Goal: Participate in discussion: Engage in conversation with other users on a specific topic

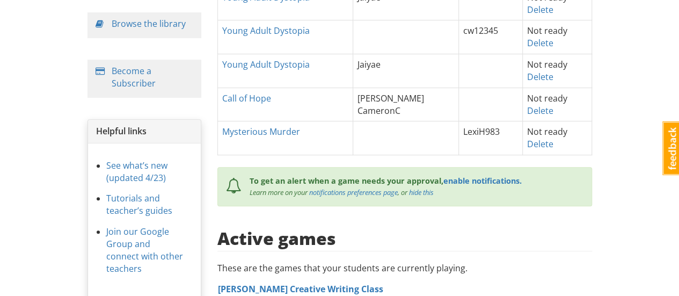
scroll to position [107, 0]
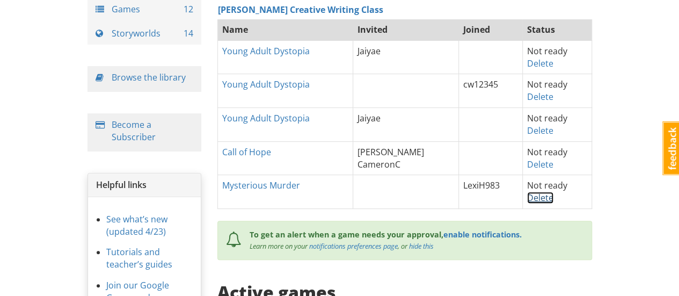
click at [529, 195] on link "Delete" at bounding box center [540, 198] width 26 height 12
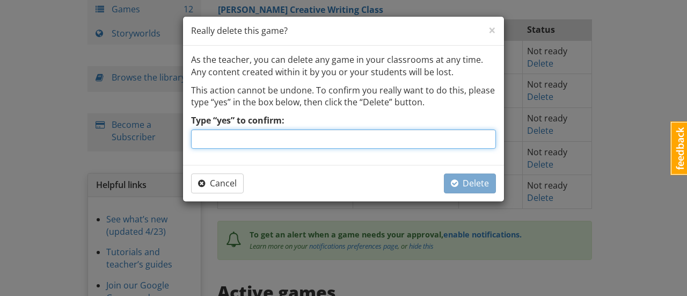
click at [306, 139] on input "Type “yes” to confirm:" at bounding box center [343, 138] width 305 height 19
type input "yes"
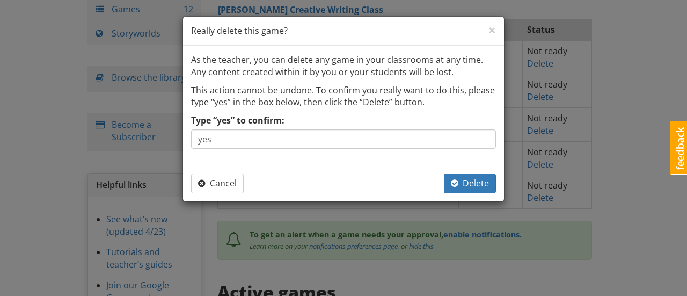
click at [324, 160] on div "As the teacher, you can delete any game in your classrooms at any time. Any con…" at bounding box center [343, 105] width 321 height 119
click at [473, 183] on span "Delete" at bounding box center [470, 183] width 38 height 12
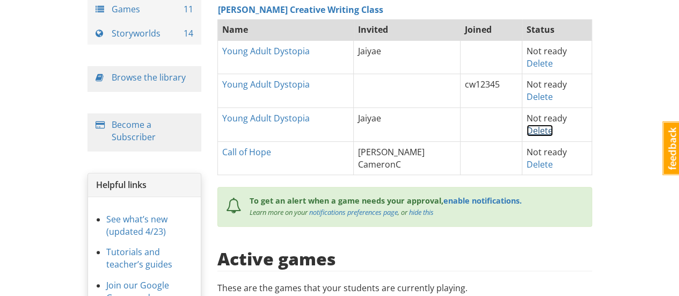
click at [535, 128] on link "Delete" at bounding box center [539, 131] width 26 height 12
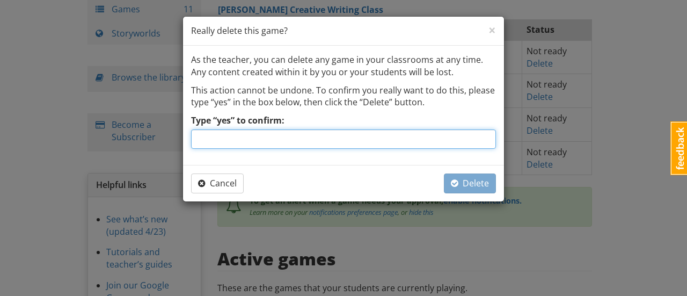
click at [392, 141] on input "Type “yes” to confirm:" at bounding box center [343, 138] width 305 height 19
type input "yes"
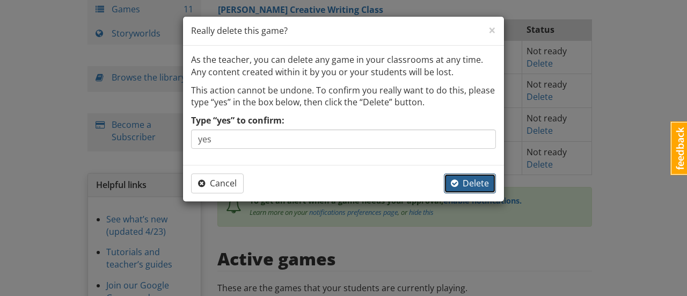
click at [469, 180] on span "Delete" at bounding box center [470, 183] width 38 height 12
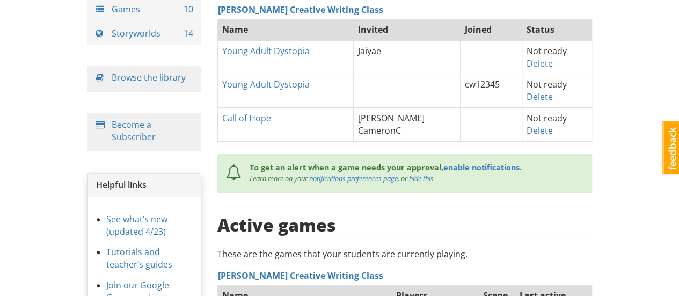
click at [497, 90] on td "cw12345" at bounding box center [491, 91] width 62 height 34
click at [531, 95] on link "Delete" at bounding box center [539, 97] width 26 height 12
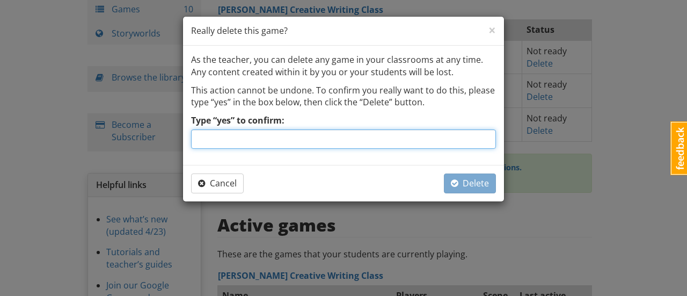
click at [294, 143] on input "Type “yes” to confirm:" at bounding box center [343, 138] width 305 height 19
type input "yes"
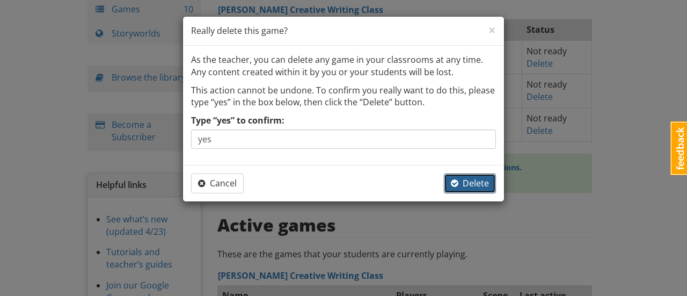
click at [473, 178] on span "Delete" at bounding box center [470, 183] width 38 height 12
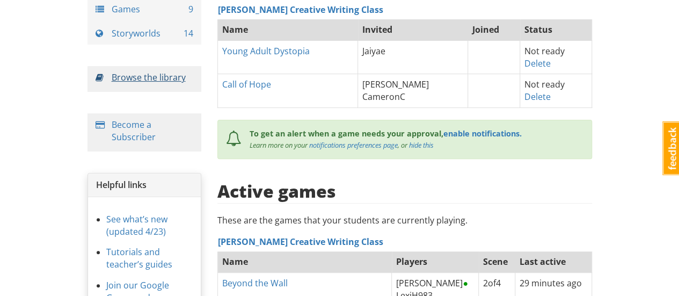
scroll to position [0, 0]
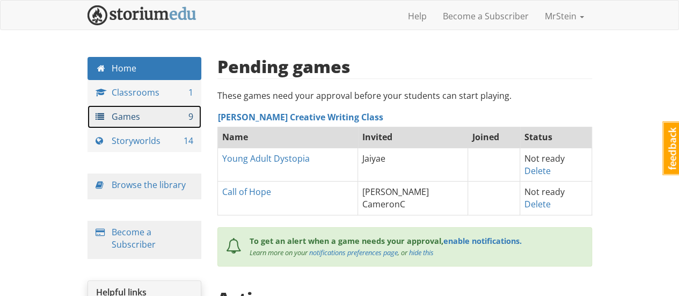
click at [122, 111] on link "Games 9" at bounding box center [144, 116] width 114 height 23
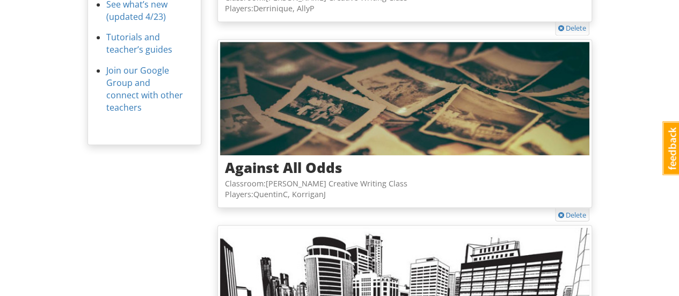
scroll to position [268, 0]
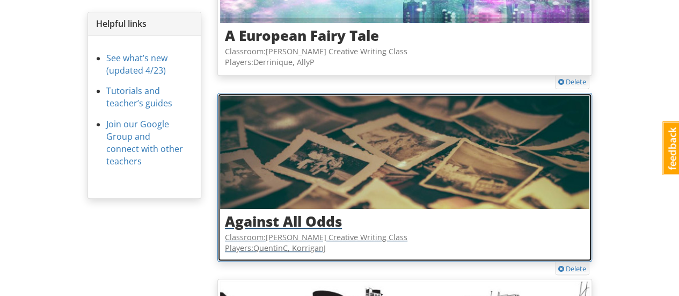
click at [368, 155] on img at bounding box center [404, 153] width 369 height 114
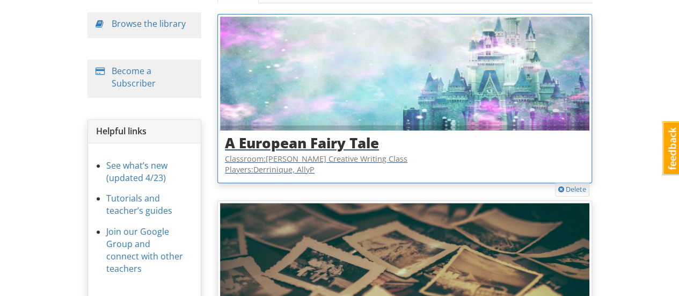
scroll to position [107, 0]
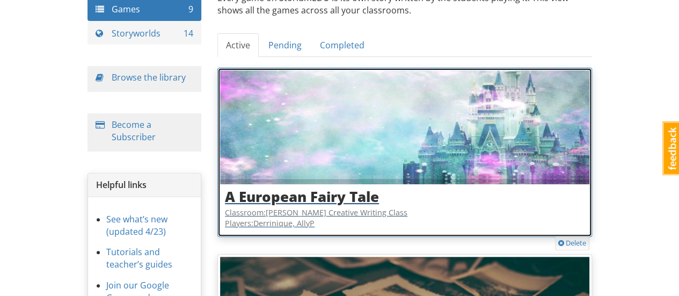
click at [347, 131] on img at bounding box center [404, 127] width 369 height 114
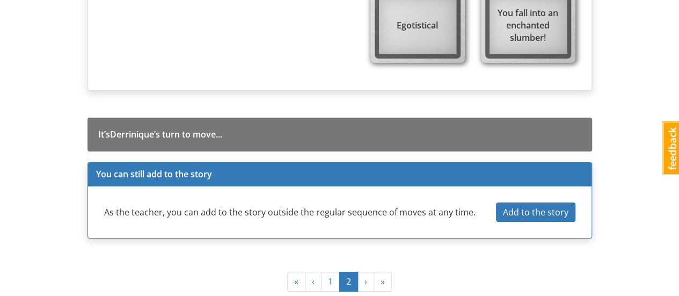
scroll to position [1907, 0]
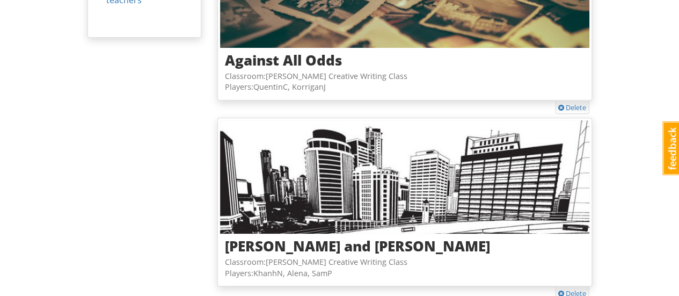
scroll to position [483, 0]
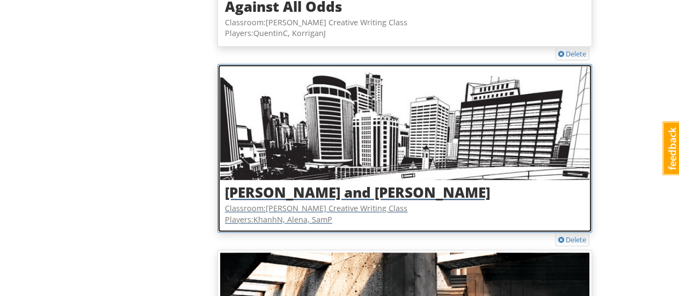
click at [339, 109] on img at bounding box center [404, 124] width 369 height 114
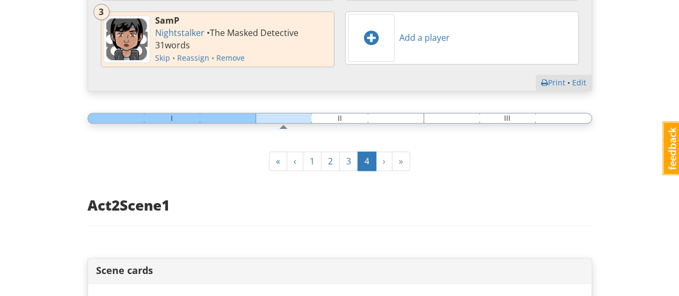
scroll to position [483, 0]
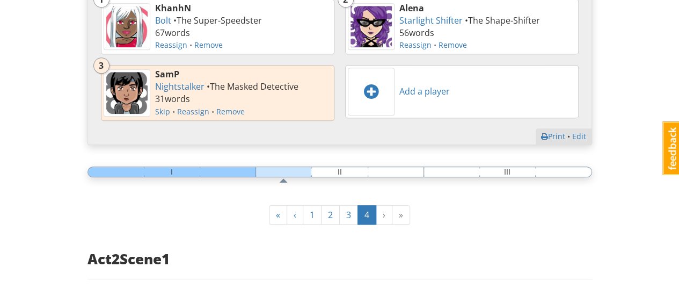
click at [148, 170] on div at bounding box center [339, 171] width 504 height 11
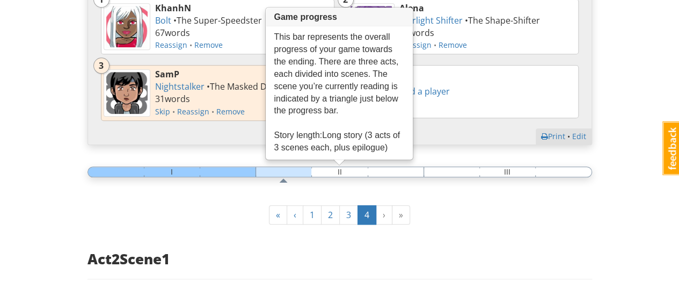
click at [147, 174] on div at bounding box center [339, 171] width 504 height 11
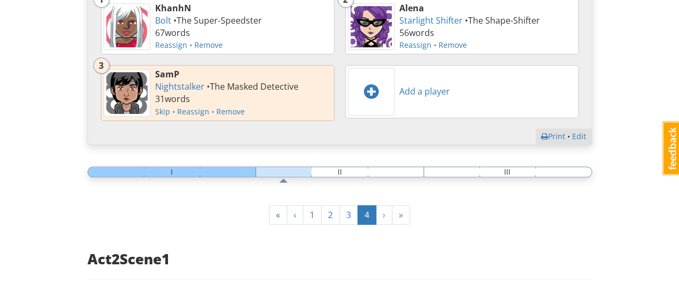
click at [115, 168] on div at bounding box center [339, 171] width 504 height 11
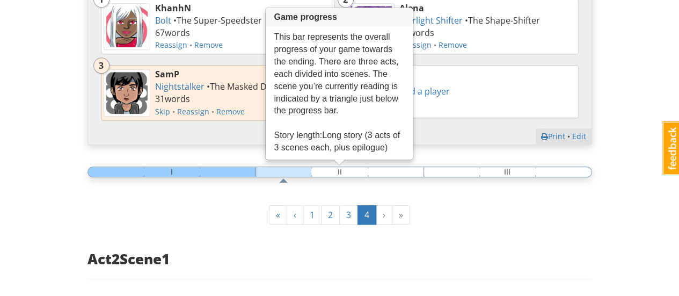
click at [211, 166] on div at bounding box center [339, 171] width 504 height 11
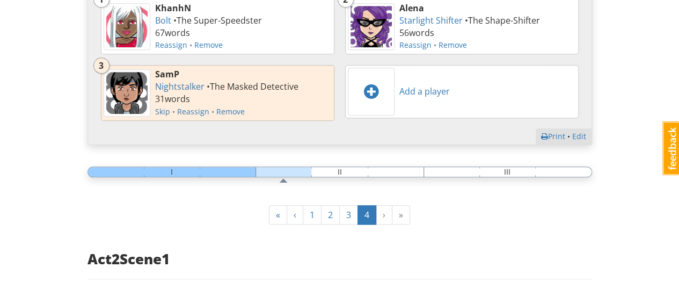
click at [208, 167] on div at bounding box center [339, 171] width 504 height 11
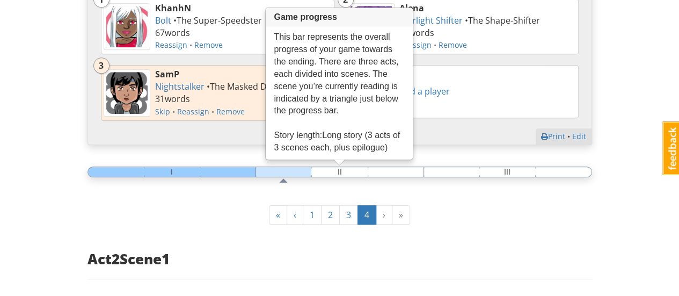
click at [208, 167] on div at bounding box center [339, 171] width 504 height 11
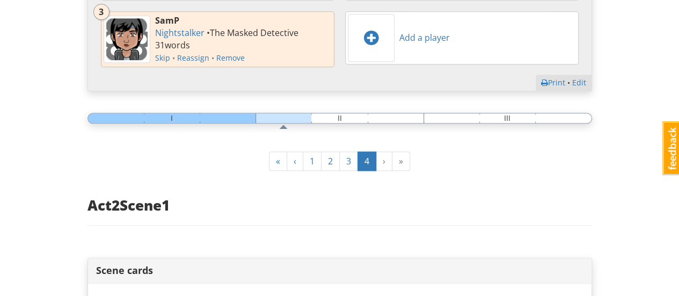
scroll to position [590, 0]
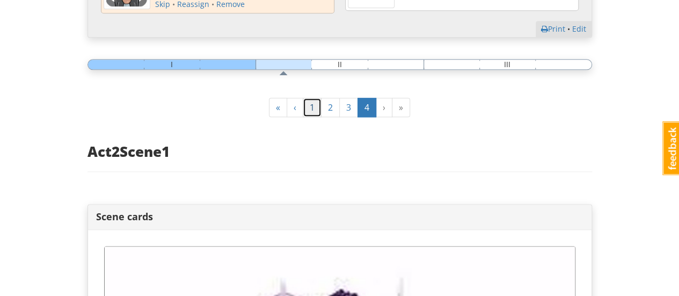
click at [312, 109] on link "1" at bounding box center [312, 108] width 19 height 20
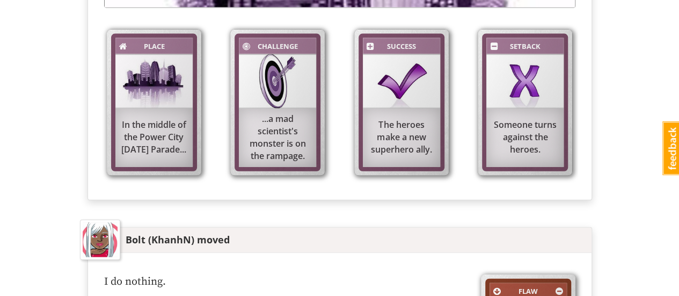
scroll to position [1395, 0]
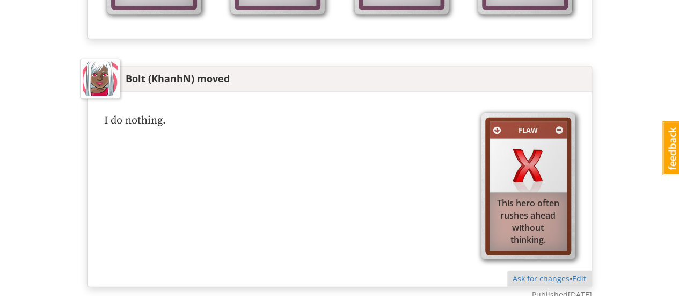
click at [185, 106] on div "Flaw This hero often rushes ahead without thinking. I do nothing. Ask for chang…" at bounding box center [339, 189] width 503 height 195
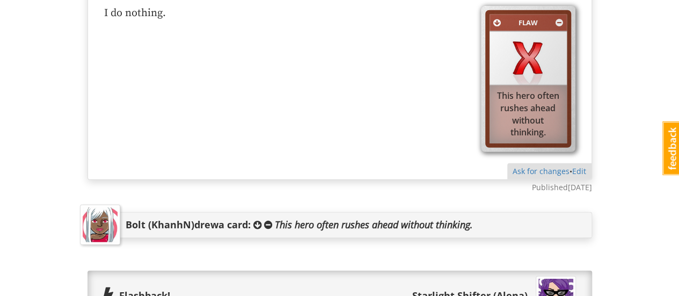
scroll to position [1449, 0]
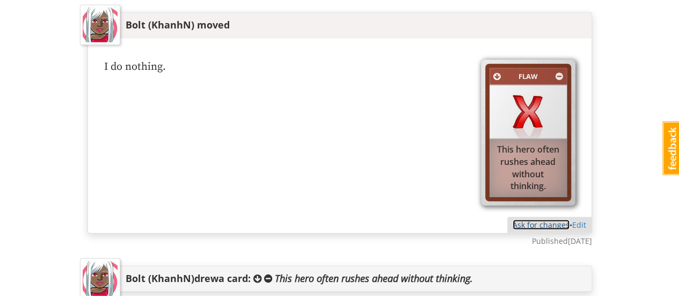
click at [528, 219] on link "Ask for changes" at bounding box center [541, 224] width 57 height 10
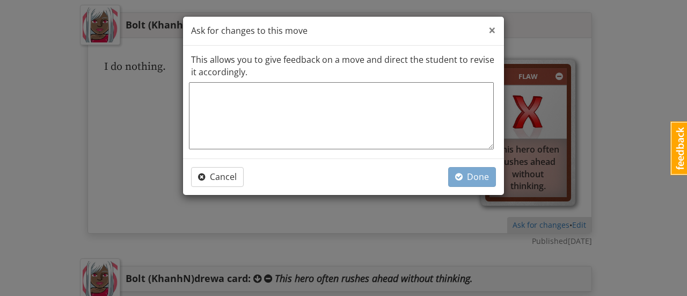
click at [489, 29] on span "×" at bounding box center [492, 30] width 8 height 18
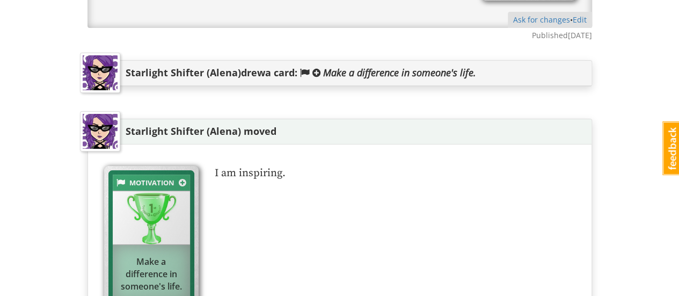
scroll to position [1771, 0]
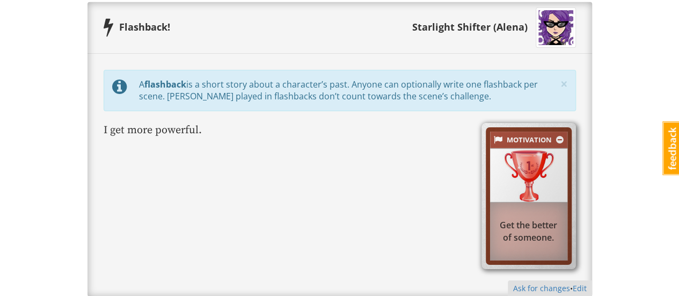
drag, startPoint x: 507, startPoint y: 215, endPoint x: 556, endPoint y: 233, distance: 52.5
click at [556, 235] on div "Get the better of someone." at bounding box center [528, 231] width 77 height 35
click at [553, 231] on div "Get the better of someone." at bounding box center [528, 231] width 77 height 35
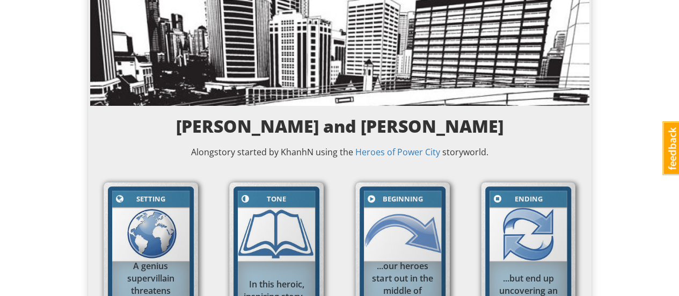
scroll to position [0, 0]
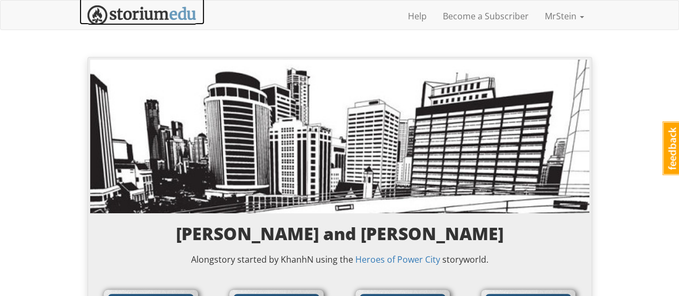
click at [135, 12] on img at bounding box center [141, 15] width 109 height 20
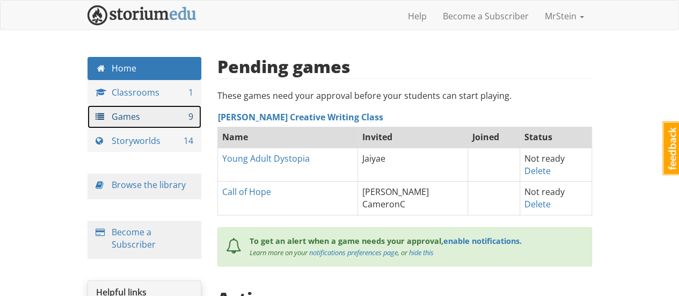
click at [123, 115] on link "Games 9" at bounding box center [144, 116] width 114 height 23
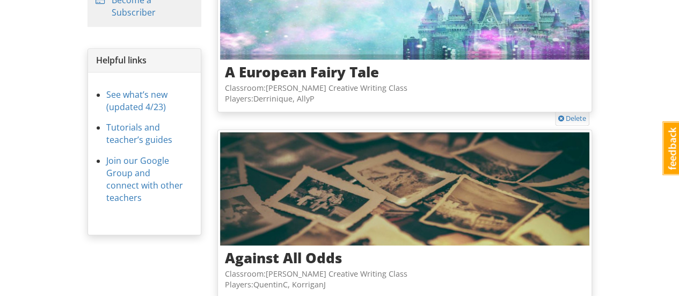
scroll to position [286, 0]
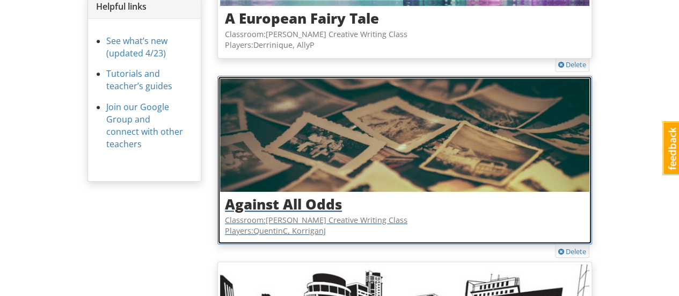
click at [300, 198] on h3 "Against All Odds" at bounding box center [405, 204] width 360 height 16
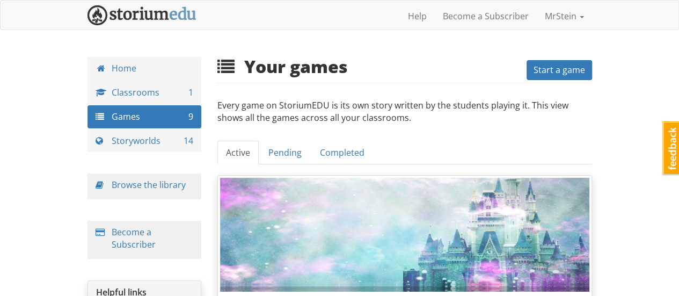
scroll to position [286, 0]
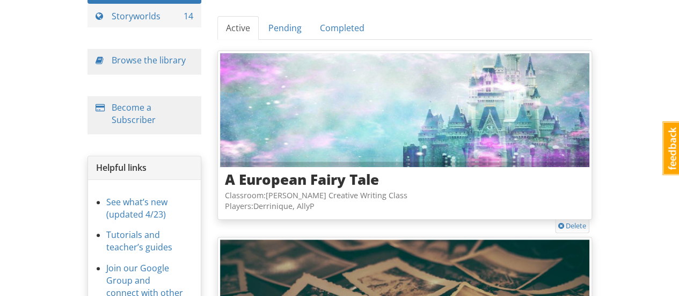
scroll to position [71, 0]
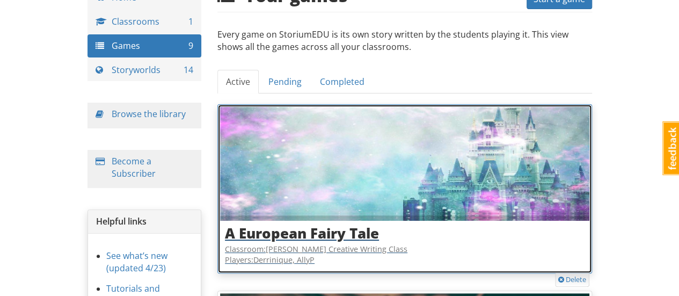
click at [320, 226] on h3 "A European Fairy Tale" at bounding box center [405, 233] width 360 height 16
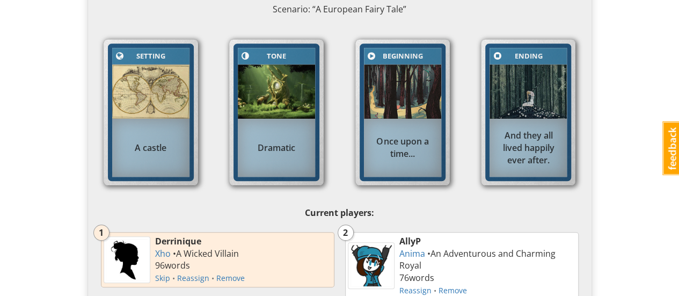
scroll to position [429, 0]
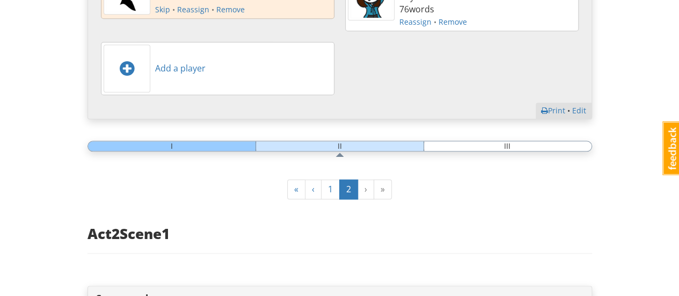
scroll to position [644, 0]
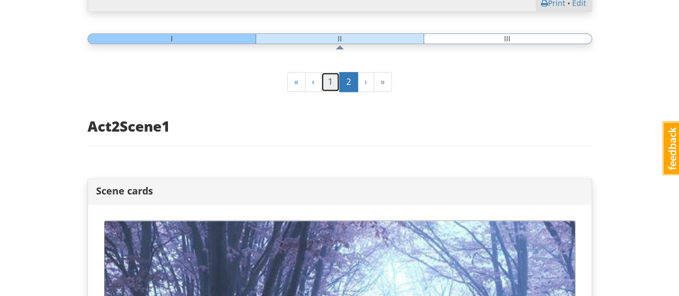
click at [332, 82] on link "1" at bounding box center [330, 82] width 19 height 20
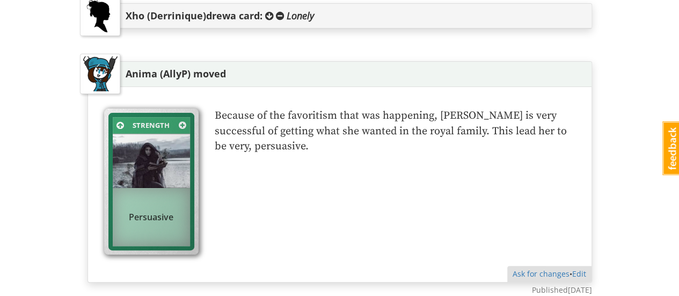
scroll to position [2572, 0]
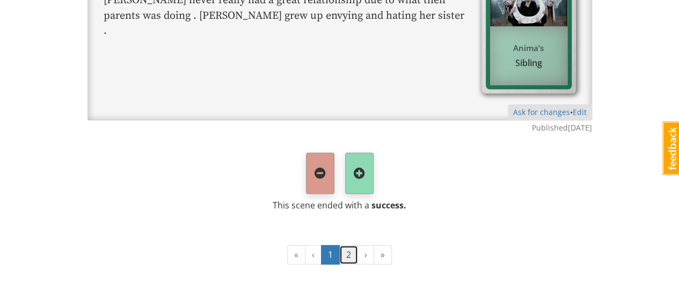
click at [350, 248] on link "2" at bounding box center [348, 255] width 19 height 20
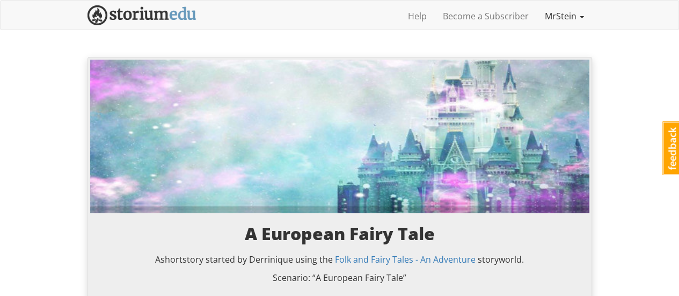
click at [555, 16] on link "MrStein" at bounding box center [564, 16] width 55 height 27
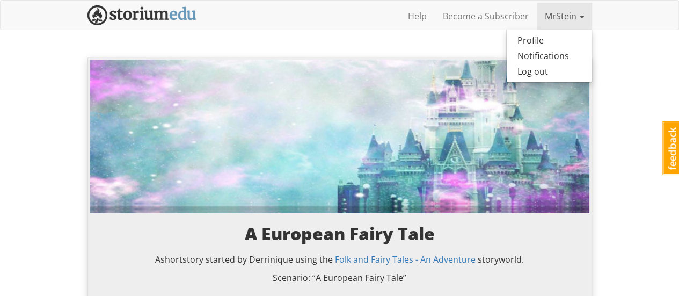
click at [555, 16] on link "MrStein" at bounding box center [564, 16] width 55 height 27
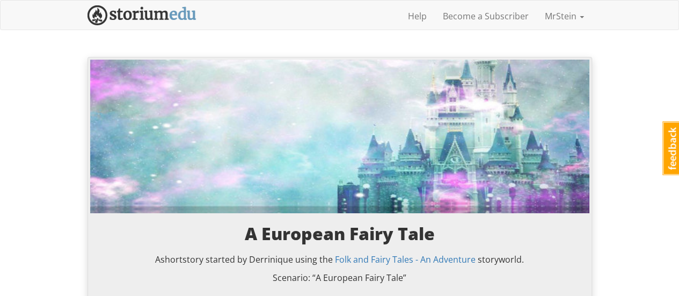
click at [157, 14] on img at bounding box center [141, 15] width 109 height 20
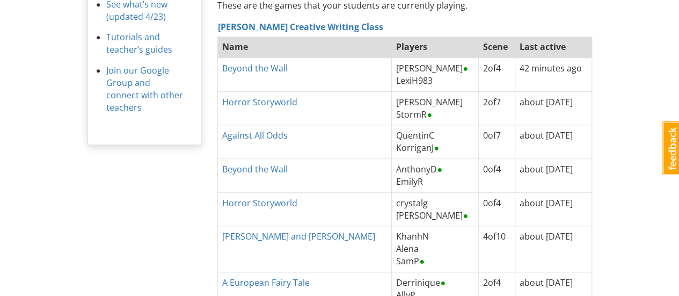
scroll to position [376, 0]
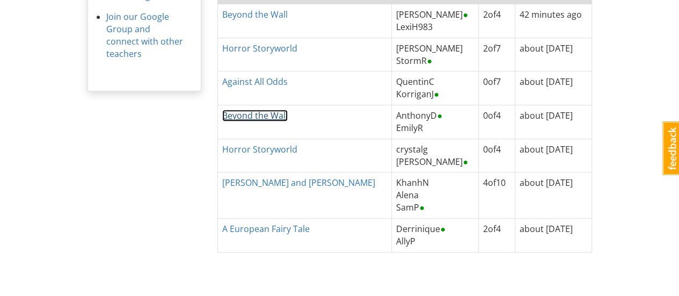
click at [242, 113] on link "Beyond the Wall" at bounding box center [254, 115] width 65 height 12
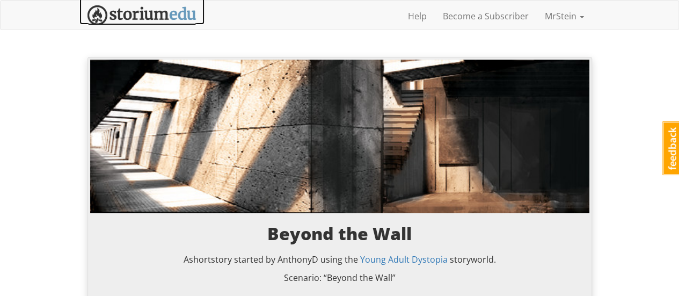
click at [132, 11] on img at bounding box center [141, 15] width 109 height 20
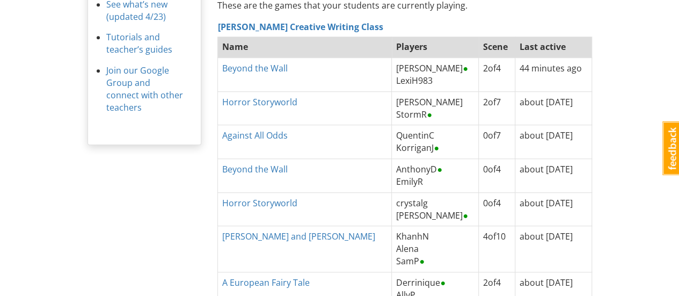
scroll to position [376, 0]
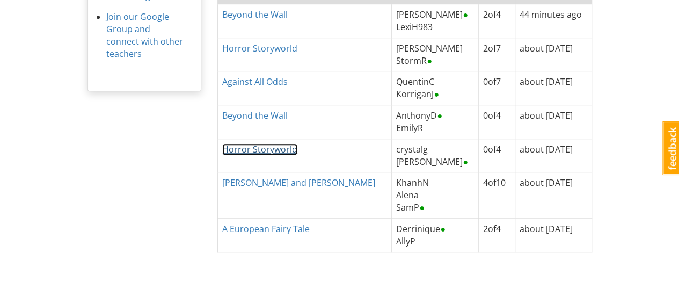
click at [266, 145] on link "Horror Storyworld" at bounding box center [259, 149] width 75 height 12
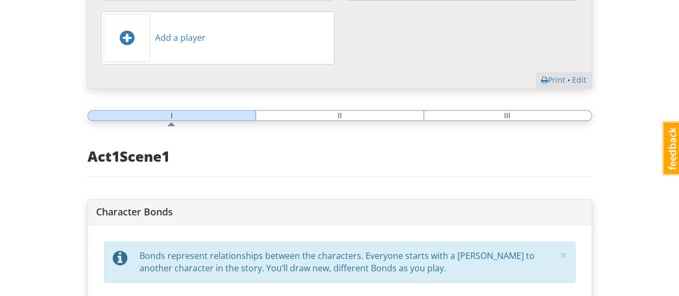
scroll to position [698, 0]
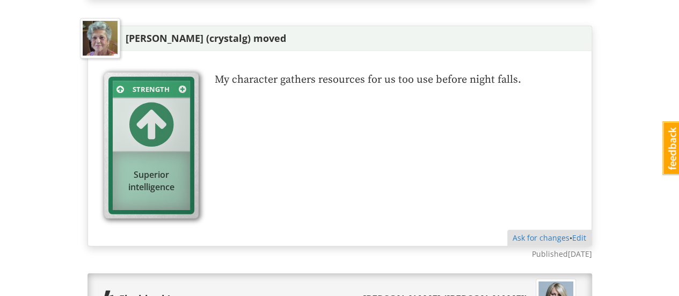
scroll to position [1395, 0]
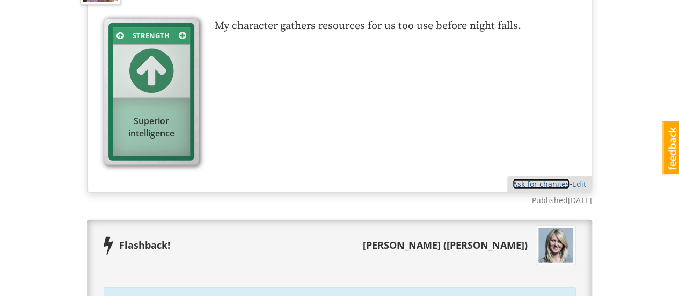
click at [525, 179] on link "Ask for changes" at bounding box center [541, 184] width 57 height 10
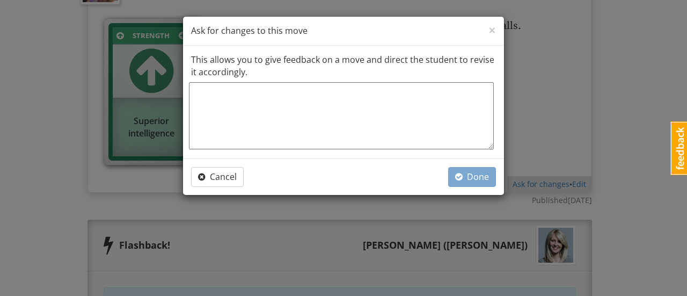
click at [592, 98] on div "× Close Ask for changes to this move This allows you to give feedback on a move…" at bounding box center [343, 148] width 687 height 296
click at [489, 26] on span "×" at bounding box center [492, 30] width 8 height 18
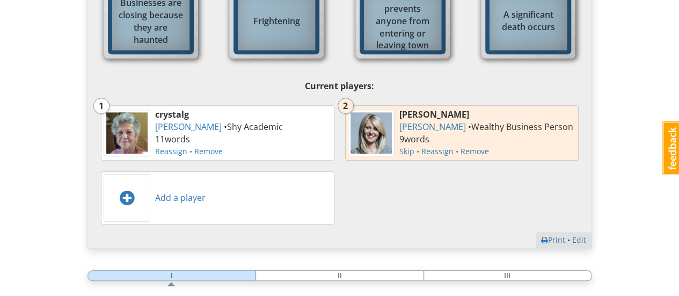
scroll to position [0, 0]
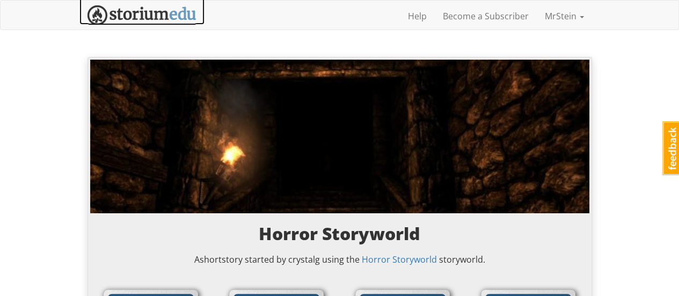
click at [138, 17] on img at bounding box center [141, 15] width 109 height 20
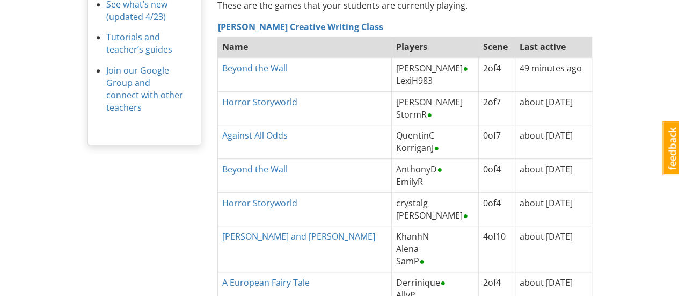
scroll to position [392, 0]
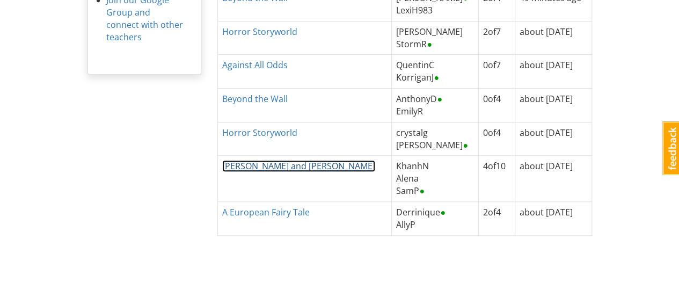
click at [253, 165] on link "[PERSON_NAME] and [PERSON_NAME]" at bounding box center [298, 166] width 153 height 12
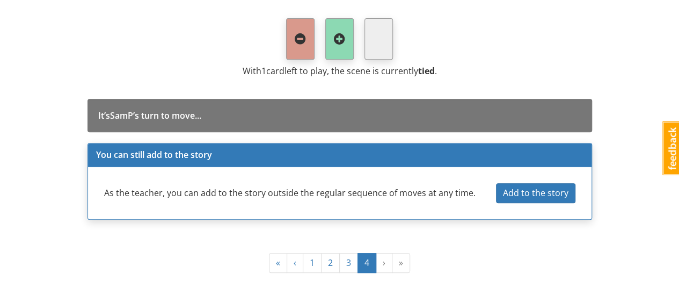
scroll to position [2263, 0]
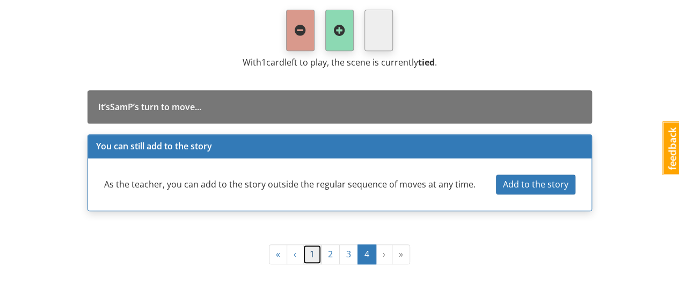
click at [314, 247] on link "1" at bounding box center [312, 254] width 19 height 20
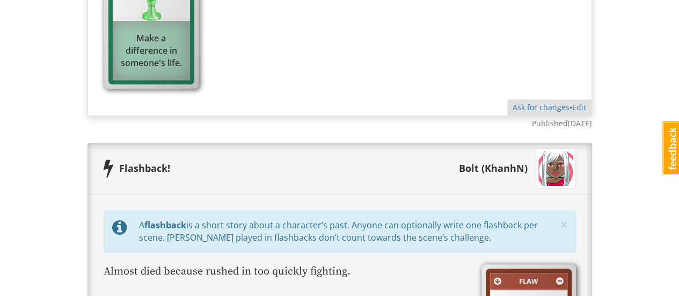
scroll to position [2947, 0]
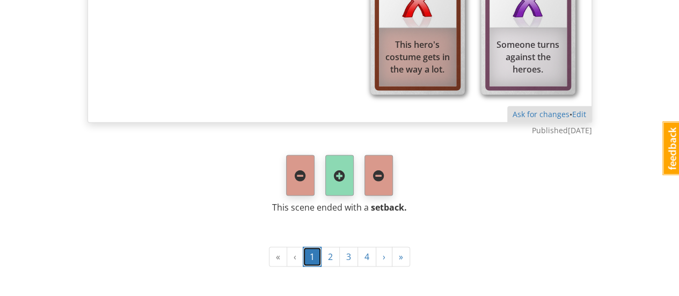
click at [313, 246] on link "1" at bounding box center [312, 256] width 19 height 20
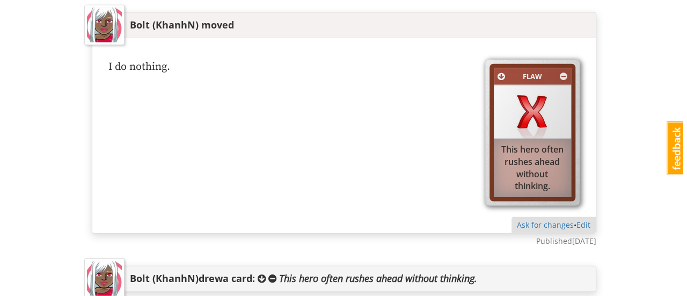
scroll to position [1395, 0]
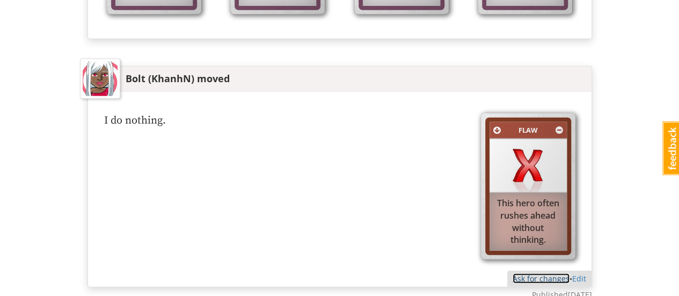
click at [534, 274] on link "Ask for changes" at bounding box center [541, 278] width 57 height 10
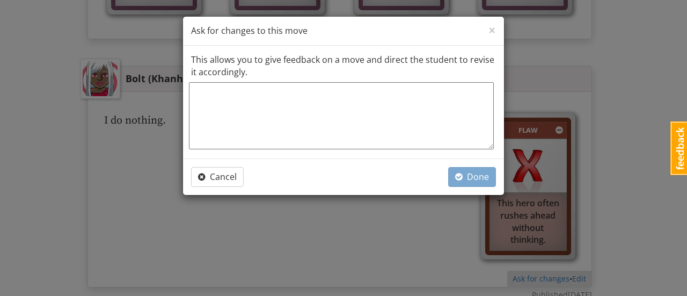
click at [298, 113] on textarea at bounding box center [341, 115] width 305 height 67
type textarea "x"
type textarea "W"
type textarea "x"
type textarea "Wh"
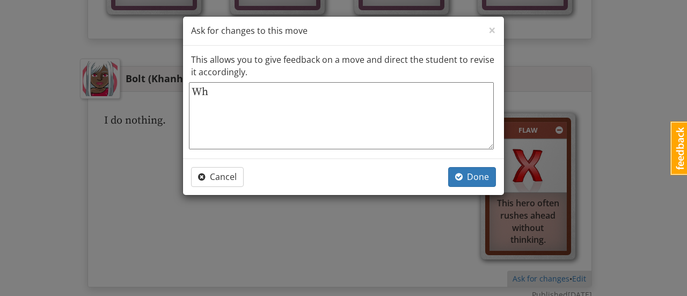
type textarea "x"
type textarea "Wha"
type textarea "x"
type textarea "What"
type textarea "x"
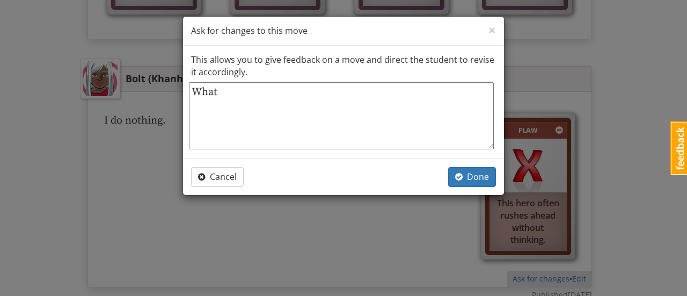
type textarea "What"
type textarea "x"
type textarea "What d"
type textarea "x"
type textarea "What do"
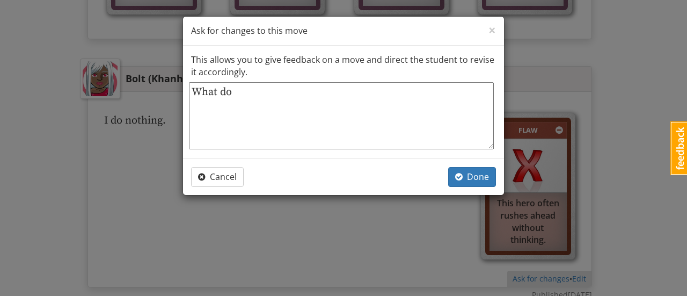
type textarea "x"
type textarea "What doe"
type textarea "x"
type textarea "What does"
type textarea "x"
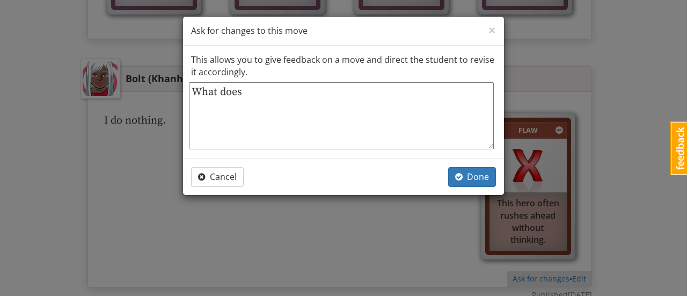
type textarea "What does"
type textarea "x"
type textarea "What does B"
type textarea "x"
type textarea "What does [PERSON_NAME]"
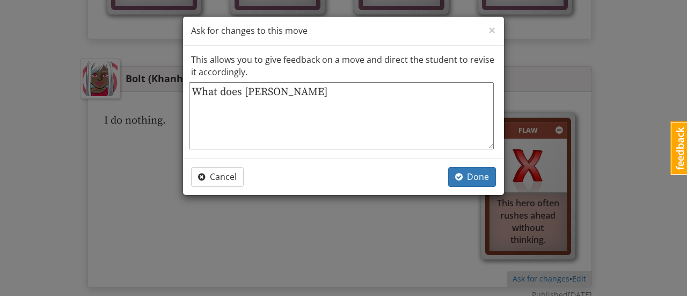
type textarea "x"
type textarea "What does Bol"
type textarea "x"
type textarea "What does Bolt"
type textarea "x"
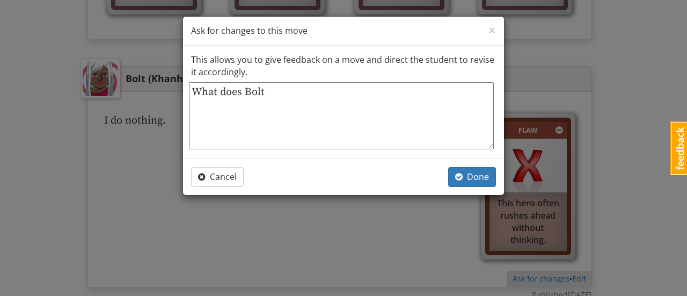
type textarea "What does Bolt"
type textarea "x"
type textarea "What does Bolt d"
type textarea "x"
type textarea "What does Bolt do"
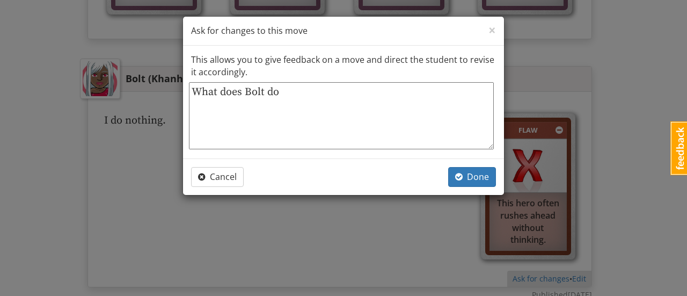
type textarea "x"
type textarea "What does Bolt do"
type textarea "x"
type textarea "What does Bolt do t"
type textarea "x"
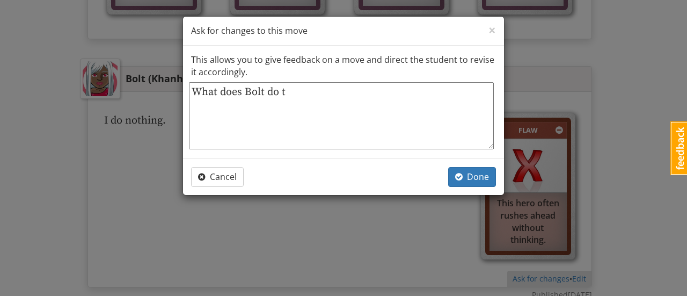
type textarea "What does Bolt do th"
type textarea "x"
type textarea "What does Bolt do tha"
type textarea "x"
type textarea "What does Bolt do that"
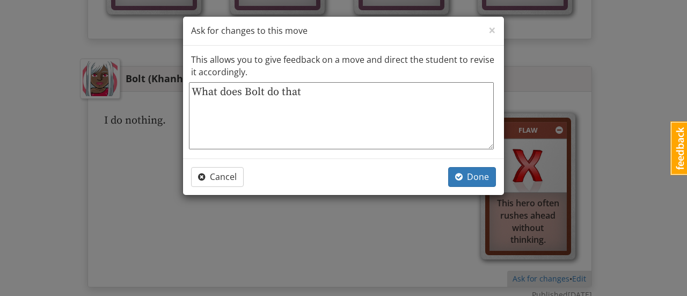
type textarea "x"
type textarea "What does Bolt do that"
type textarea "x"
type textarea "What does Bolt do that sh"
type textarea "x"
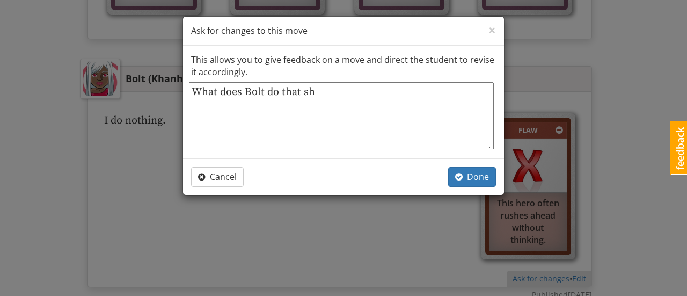
type textarea "What does Bolt do that she"
type textarea "x"
type textarea "What does Bolt do that she"
type textarea "x"
type textarea "What does Bolt do that she d"
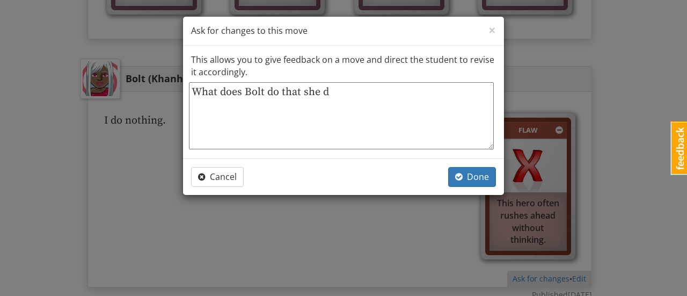
type textarea "x"
type textarea "What does Bolt do that she di"
type textarea "x"
type textarea "What does Bolt do that she did"
type textarea "x"
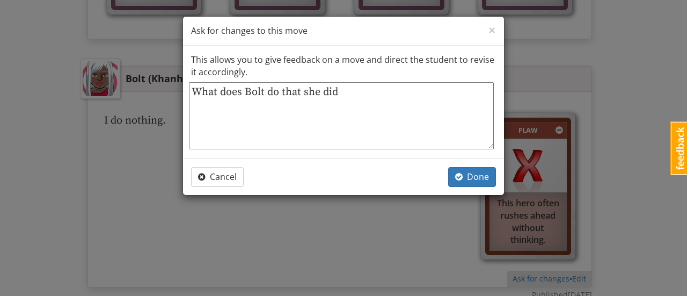
type textarea "What does Bolt do that she didn"
type textarea "x"
type textarea "What does Bolt do that she didn'"
type textarea "x"
type textarea "What does Bolt do that she didn't"
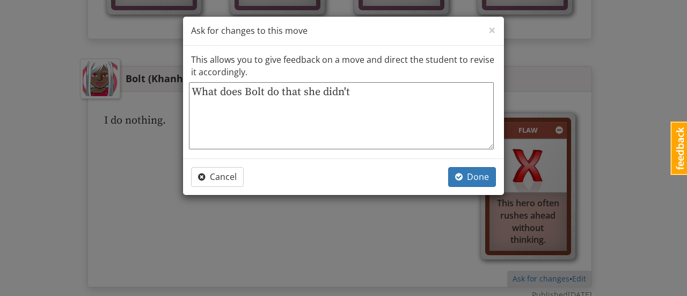
type textarea "x"
type textarea "What does Bolt do that she didn't"
type textarea "x"
type textarea "What does Bolt do that she didn't t"
type textarea "x"
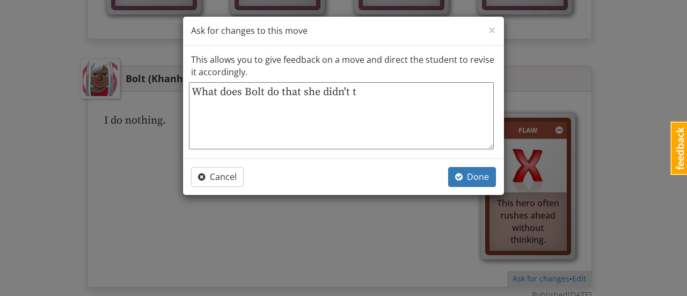
type textarea "What does Bolt do that she didn't th"
type textarea "x"
type textarea "What does Bolt do that she didn't thi"
type textarea "x"
type textarea "What does Bolt do that she didn't thin"
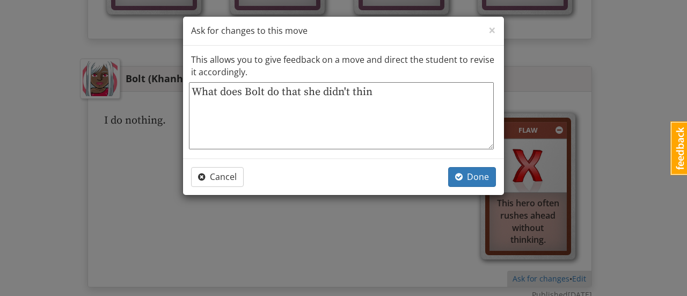
type textarea "x"
type textarea "What does Bolt do that she didn't think"
type textarea "x"
type textarea "What does Bolt do that she didn't think"
type textarea "x"
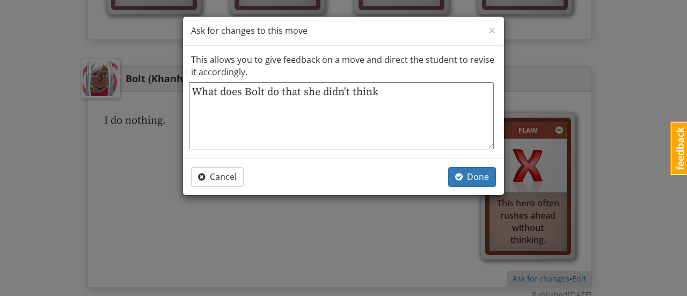
type textarea "What does Bolt do that she didn't think t"
type textarea "x"
type textarea "What does Bolt do that she didn't think th"
type textarea "x"
type textarea "What does Bolt do that she didn't think thr"
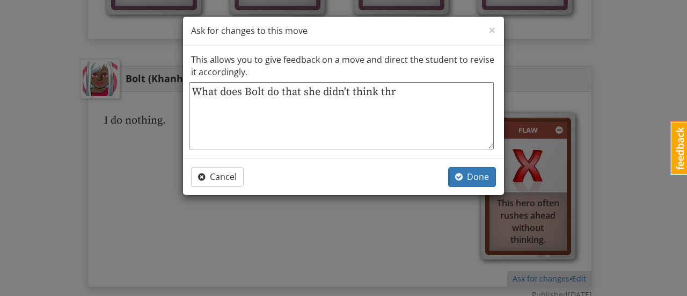
type textarea "x"
type textarea "What does Bolt do that she didn't think thro"
type textarea "x"
type textarea "What does Bolt do that she didn't think throu"
type textarea "x"
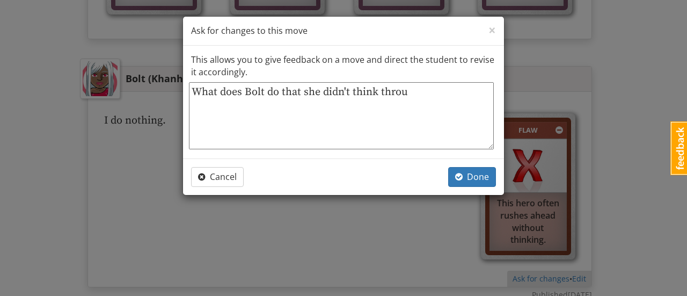
type textarea "What does Bolt do that she didn't think throug"
type textarea "x"
type textarea "What does Bolt do that she didn't think through"
type textarea "x"
type textarea "What does Bolt do that she didn't think through?"
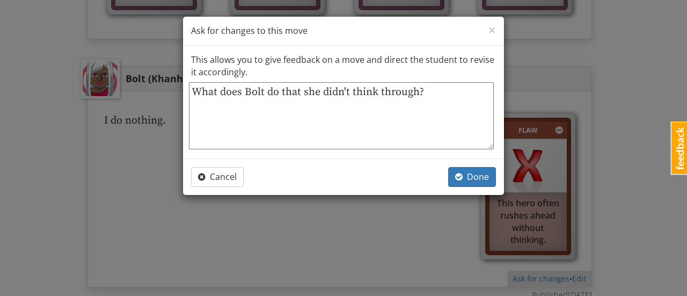
type textarea "x"
type textarea "What does Bolt do that she didn't think through?"
type textarea "x"
type textarea "What does Bolt do that she didn't think through? H"
type textarea "x"
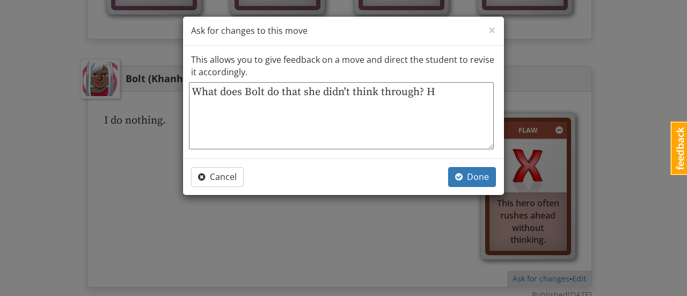
type textarea "What does Bolt do that she didn't think through? Ho"
type textarea "x"
type textarea "What does Bolt do that she didn't think through? How"
type textarea "x"
type textarea "What does Bolt do that she didn't think through? How"
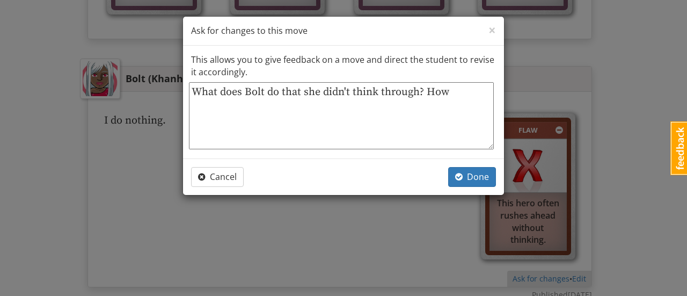
type textarea "x"
type textarea "What does Bolt do that she didn't think through? How d"
type textarea "x"
type textarea "What does Bolt do that she didn't think through? How di"
type textarea "x"
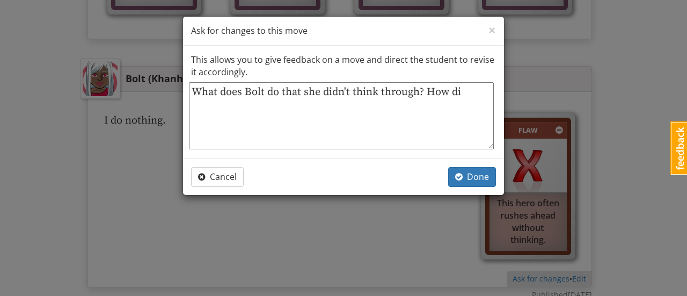
type textarea "What does Bolt do that she didn't think through? How did"
type textarea "x"
type textarea "What does Bolt do that she didn't think through? How did"
type textarea "x"
type textarea "What does Bolt do that she didn't think through? How did s"
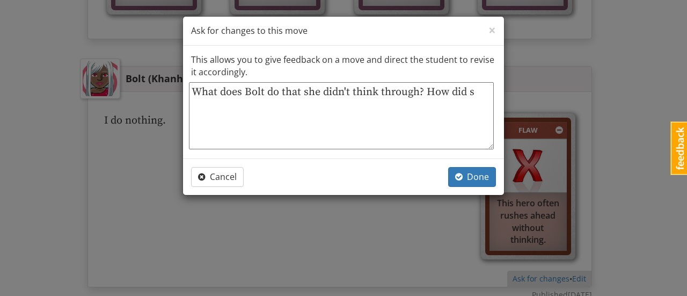
type textarea "x"
type textarea "What does Bolt do that she didn't think through? How did sh"
type textarea "x"
type textarea "What does Bolt do that she didn't think through? How did she"
type textarea "x"
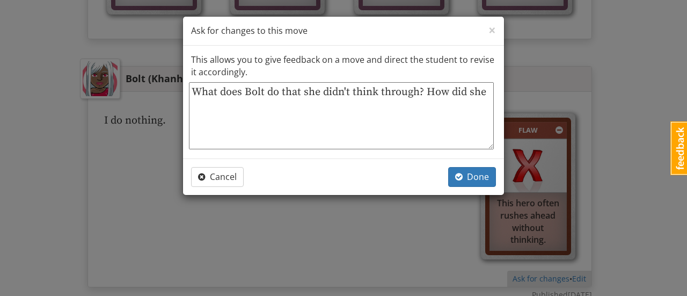
type textarea "What does Bolt do that she didn't think through? How did she"
type textarea "x"
type textarea "What does Bolt do that she didn't think through? How did she g"
type textarea "x"
type textarea "What does Bolt do that she didn't think through? How did she ge"
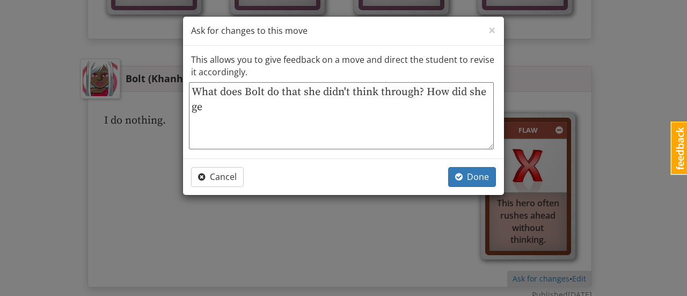
type textarea "x"
type textarea "What does Bolt do that she didn't think through? How did she get"
type textarea "x"
type textarea "What does Bolt do that she didn't think through? How did she get"
type textarea "x"
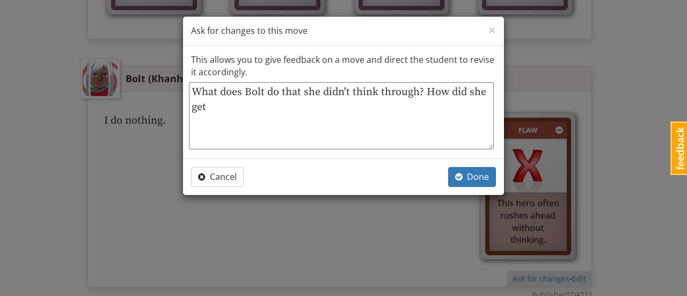
type textarea "What does Bolt do that she didn't think through? How did she get i"
type textarea "x"
type textarea "What does Bolt do that she didn't think through? How did she get in"
type textarea "x"
type textarea "What does Bolt do that she didn't think through? How did she get int"
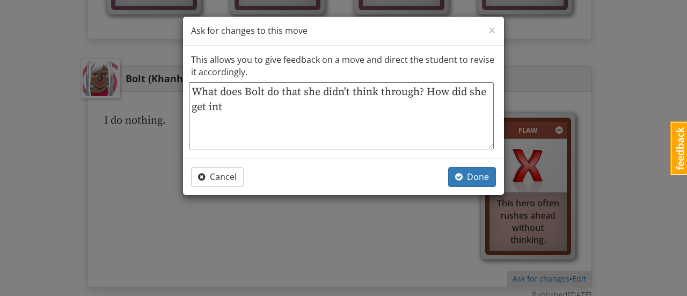
type textarea "x"
type textarea "What does Bolt do that she didn't think through? How did she get into"
type textarea "x"
type textarea "What does Bolt do that she didn't think through? How did she get into"
type textarea "x"
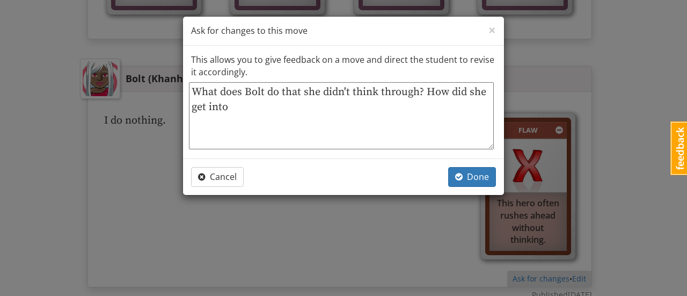
type textarea "What does Bolt do that she didn't think through? How did she get into t"
type textarea "x"
type textarea "What does Bolt do that she didn't think through? How did she get into tr"
type textarea "x"
type textarea "What does Bolt do that she didn't think through? How did she get into tro"
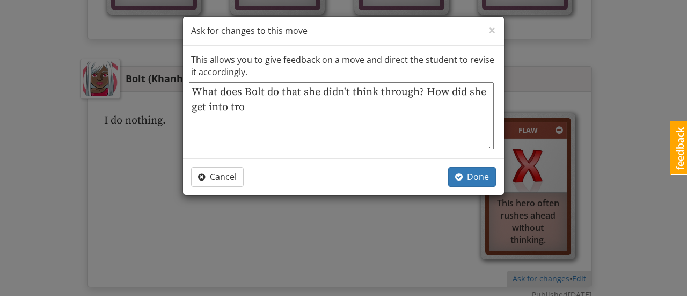
type textarea "x"
type textarea "What does Bolt do that she didn't think through? How did she get into tr"
type textarea "x"
type textarea "What does Bolt do that she didn't think through? How did she get into t"
type textarea "x"
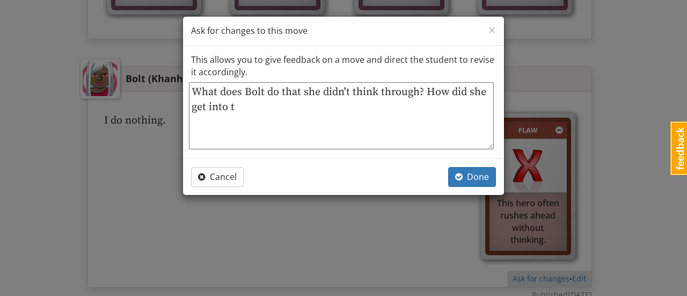
type textarea "What does Bolt do that she didn't think through? How did she get into"
type textarea "x"
type textarea "What does Bolt do that she didn't think through? How did she get into"
type textarea "x"
type textarea "What does Bolt do that she didn't think through? How did she get int"
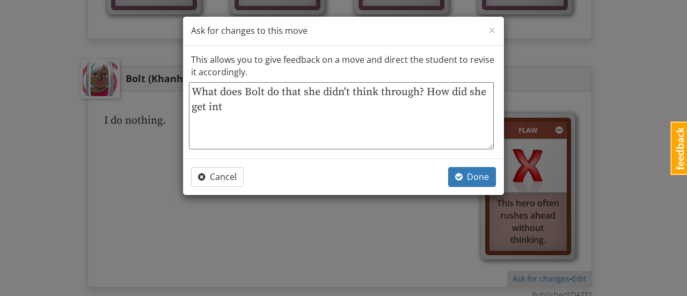
type textarea "x"
type textarea "What does Bolt do that she didn't think through? How did she get in"
type textarea "x"
type textarea "What does Bolt do that she didn't think through? How did she get i"
type textarea "x"
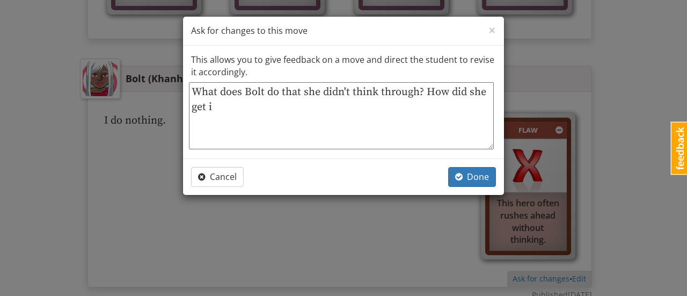
type textarea "What does Bolt do that she didn't think through? How did she get"
type textarea "x"
type textarea "What does Bolt do that she didn't think through? How did she get"
type textarea "x"
type textarea "What does Bolt do that she didn't think through? How did she ge"
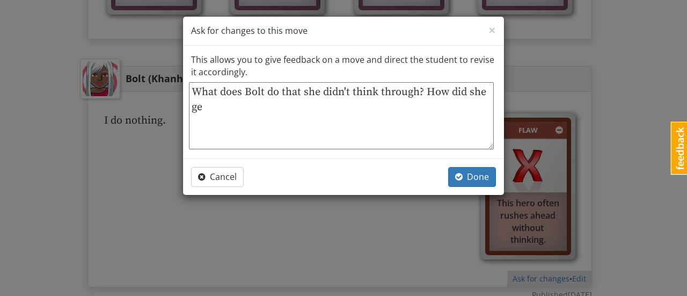
type textarea "x"
type textarea "What does Bolt do that she didn't think through? How did she g"
type textarea "x"
type textarea "What does Bolt do that she didn't think through? How did she"
type textarea "x"
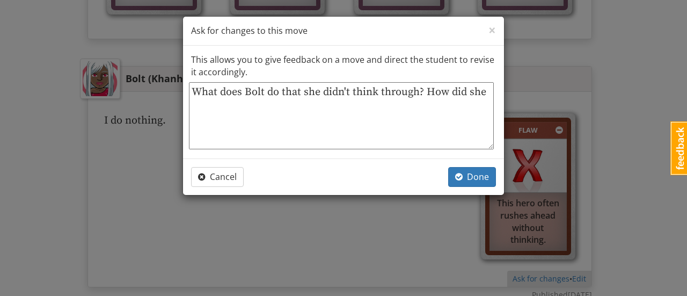
type textarea "What does Bolt do that she didn't think through? How did she"
type textarea "x"
type textarea "What does Bolt do that she didn't think through? How did sh"
type textarea "x"
type textarea "What does Bolt do that she didn't think through? How did s"
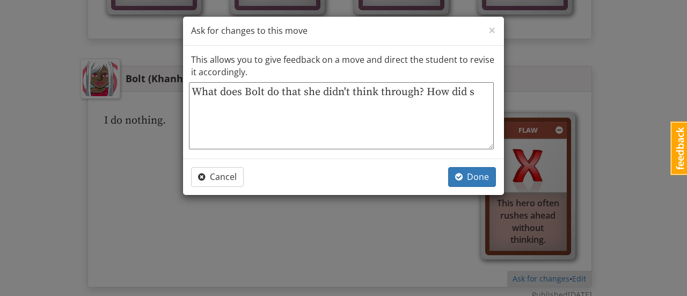
type textarea "x"
type textarea "What does Bolt do that she didn't think through? How did"
type textarea "x"
type textarea "What does Bolt do that she didn't think through? How did it"
type textarea "x"
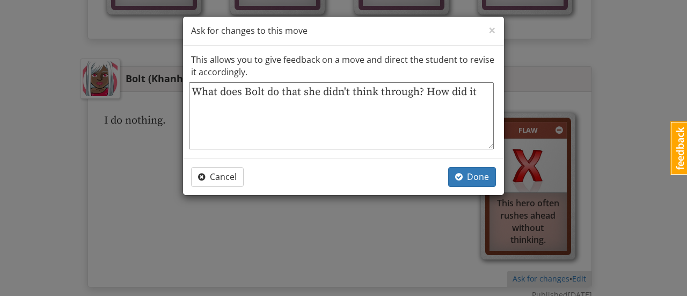
type textarea "What does Bolt do that she didn't think through? How did it"
type textarea "x"
type textarea "What does Bolt do that she didn't think through? How did it c"
type textarea "x"
type textarea "What does Bolt do that she didn't think through? How did it ca"
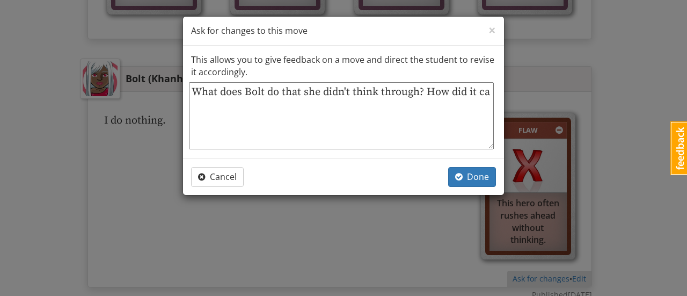
type textarea "x"
type textarea "What does Bolt do that she didn't think through? How did it cau"
type textarea "x"
type textarea "What does Bolt do that she didn't think through? How did it caus"
type textarea "x"
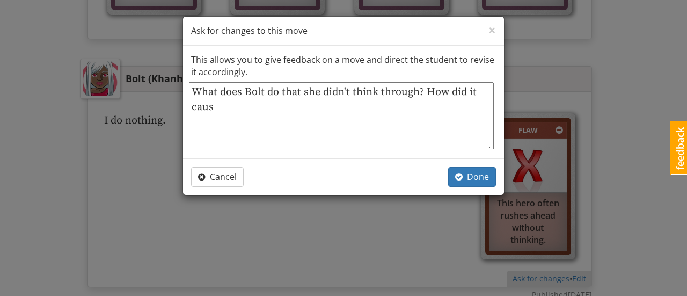
type textarea "What does Bolt do that she didn't think through? How did it cause"
type textarea "x"
type textarea "What does Bolt do that she didn't think through? How did it cause"
type textarea "x"
type textarea "What does Bolt do that she didn't think through? How did it cause a"
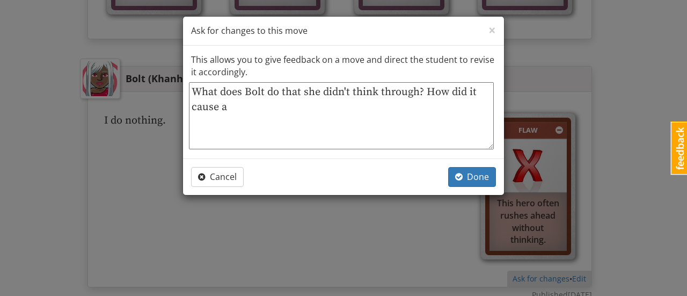
type textarea "x"
type textarea "What does Bolt do that she didn't think through? How did it cause a"
type textarea "x"
click at [194, 93] on textarea "What does Bolt do that she didn't think through? How did it cause a problem?" at bounding box center [341, 115] width 305 height 67
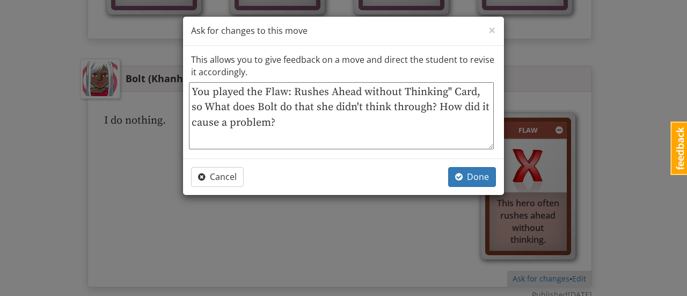
click at [199, 108] on textarea "You played the Flaw: Rushes Ahead without Thinking" Card, so What does Bolt do …" at bounding box center [341, 115] width 305 height 67
click at [284, 118] on textarea "You played the Flaw: Rushes Ahead without Thinking" Card, so what does Bolt do …" at bounding box center [341, 115] width 305 height 67
click at [290, 120] on textarea "You played the Flaw: Rushes Ahead without Thinking" Card, so what does Bolt do …" at bounding box center [341, 115] width 305 height 67
drag, startPoint x: 460, startPoint y: 105, endPoint x: 452, endPoint y: 106, distance: 8.7
click at [452, 106] on textarea "You played the Flaw: Rushes Ahead without Thinking" Card, so what does Bolt do …" at bounding box center [341, 115] width 305 height 67
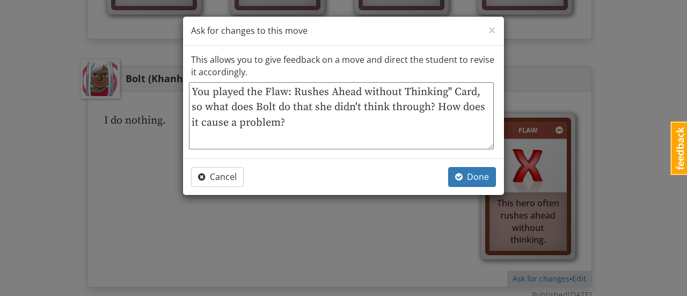
click at [296, 123] on textarea "You played the Flaw: Rushes Ahead without Thinking" Card, so what does Bolt do …" at bounding box center [341, 115] width 305 height 67
click at [296, 124] on textarea "You played the Flaw: Rushes Ahead without Thinking" Card, so what does Bolt do …" at bounding box center [341, 115] width 305 height 67
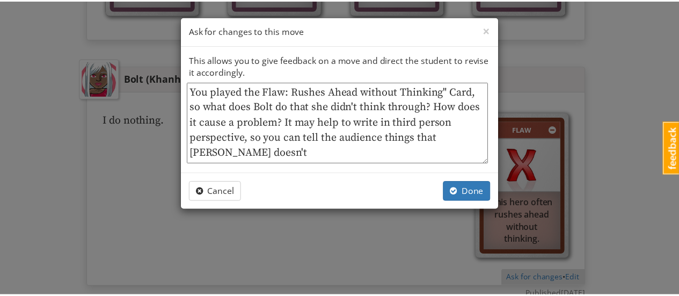
scroll to position [0, 0]
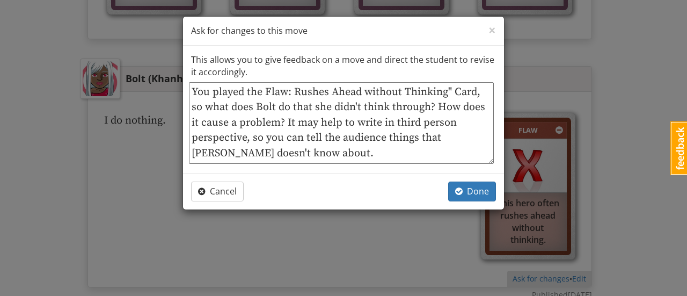
click at [304, 158] on textarea "You played the Flaw: Rushes Ahead without Thinking" Card, so what does Bolt do …" at bounding box center [341, 123] width 305 height 82
click at [306, 151] on textarea "You played the Flaw: Rushes Ahead without Thinking" Card, so what does Bolt do …" at bounding box center [341, 123] width 305 height 82
click at [304, 150] on textarea "You played the Flaw: Rushes Ahead without Thinking" Card, so what does Bolt do …" at bounding box center [341, 123] width 305 height 82
click at [298, 152] on textarea "You played the Flaw: Rushes Ahead without Thinking" Card, so what does Bolt do …" at bounding box center [341, 123] width 305 height 82
click at [299, 150] on textarea "You played the Flaw: Rushes Ahead without Thinking" Card, so what does Bolt do …" at bounding box center [341, 123] width 305 height 82
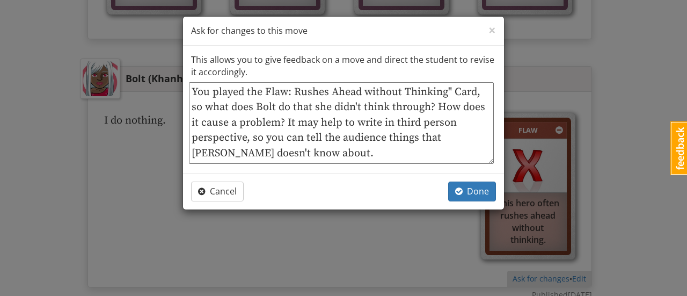
drag, startPoint x: 295, startPoint y: 152, endPoint x: 190, endPoint y: 91, distance: 121.4
click at [190, 91] on textarea "You played the Flaw: Rushes Ahead without Thinking" Card, so what does Bolt do …" at bounding box center [341, 123] width 305 height 82
drag, startPoint x: 301, startPoint y: 104, endPoint x: 292, endPoint y: 100, distance: 9.1
click at [301, 104] on textarea "You played the Flaw: Rushes Ahead without Thinking" Card, so what does Bolt do …" at bounding box center [341, 123] width 305 height 82
click at [263, 89] on textarea "You played the Flaw: Rushes Ahead without Thinking" Card, so what does Bolt do …" at bounding box center [341, 123] width 305 height 82
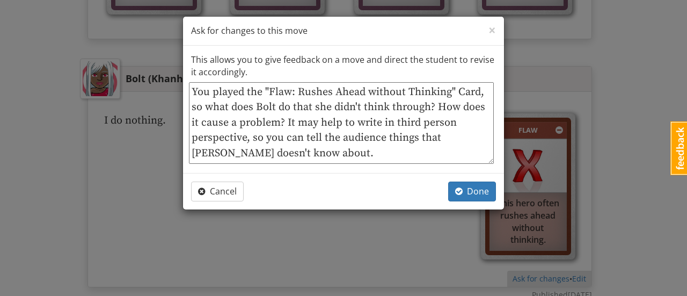
drag, startPoint x: 301, startPoint y: 150, endPoint x: 178, endPoint y: 91, distance: 136.3
click at [178, 91] on div "× Close Ask for changes to this move This allows you to give feedback on a move…" at bounding box center [343, 148] width 687 height 296
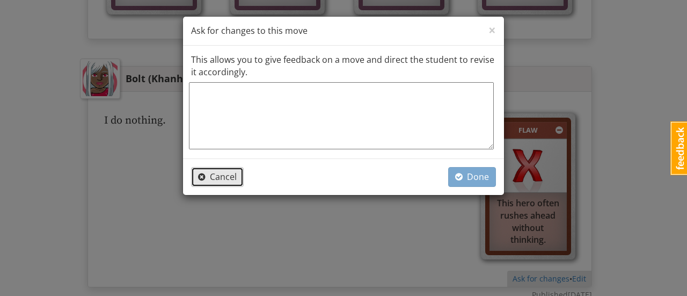
click at [227, 178] on span "Cancel" at bounding box center [217, 177] width 39 height 12
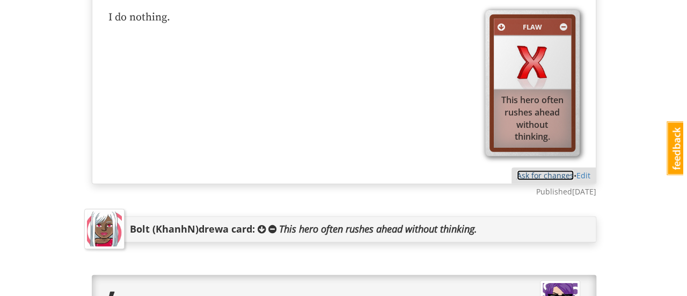
scroll to position [1552, 0]
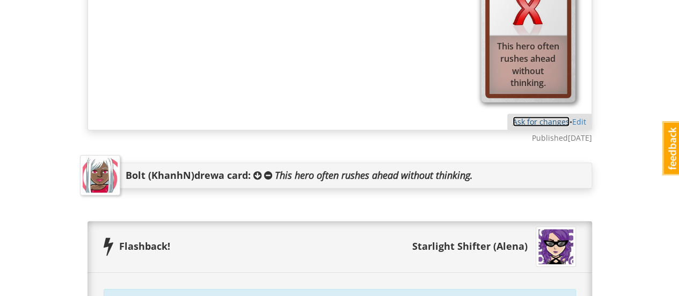
click at [533, 116] on link "Ask for changes" at bounding box center [541, 121] width 57 height 10
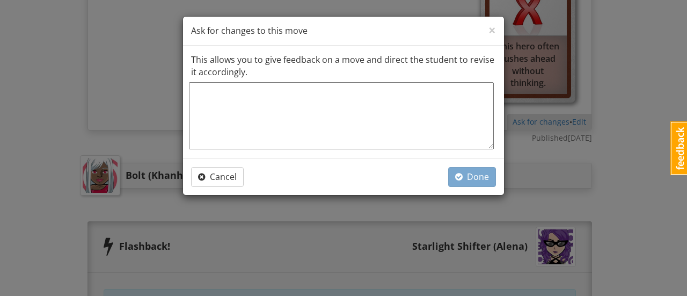
click at [209, 103] on textarea at bounding box center [341, 115] width 305 height 67
click at [203, 96] on textarea at bounding box center [341, 115] width 305 height 67
paste textarea "You played the "Flaw: Rushes Ahead without Thinking" Card, so what does Bolt do…"
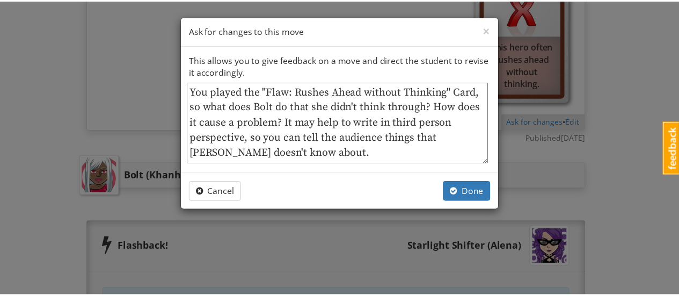
scroll to position [0, 0]
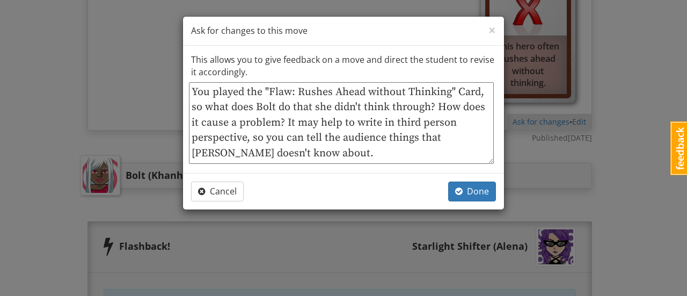
click at [296, 153] on textarea "You played the "Flaw: Rushes Ahead without Thinking" Card, so what does Bolt do…" at bounding box center [341, 123] width 305 height 82
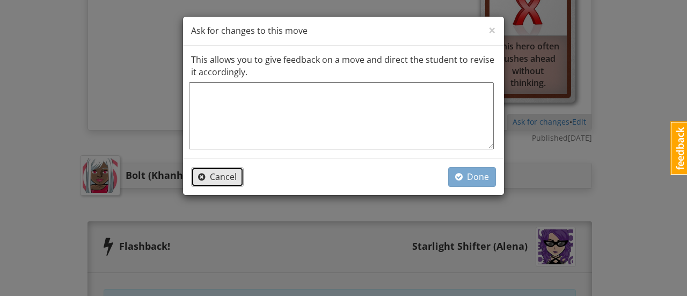
click at [214, 180] on span "Cancel" at bounding box center [217, 177] width 39 height 12
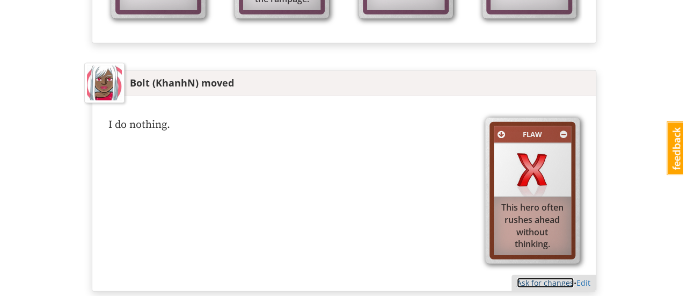
scroll to position [1445, 0]
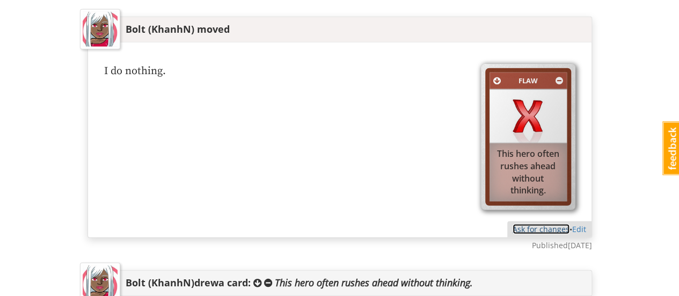
click at [523, 224] on link "Ask for changes" at bounding box center [541, 229] width 57 height 10
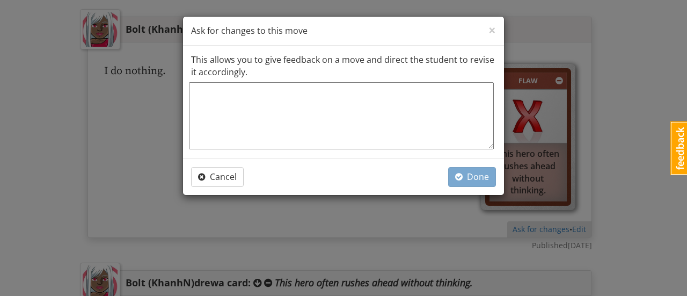
click at [197, 94] on textarea at bounding box center [341, 115] width 305 height 67
paste textarea "You played the "Flaw: Rushes Ahead without Thinking" Card, so what does Bolt do…"
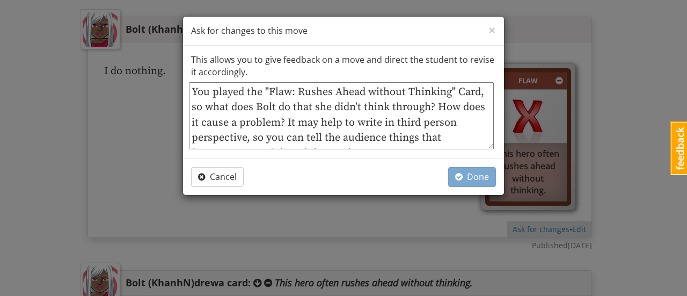
scroll to position [0, 0]
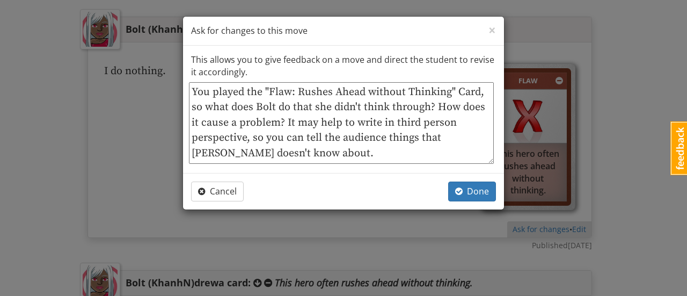
click at [344, 147] on textarea "You played the "Flaw: Rushes Ahead without Thinking" Card, so what does Bolt do…" at bounding box center [341, 123] width 305 height 82
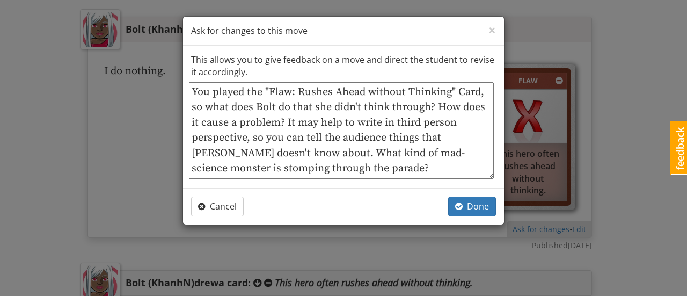
drag, startPoint x: 288, startPoint y: 150, endPoint x: 358, endPoint y: 171, distance: 74.0
click at [358, 171] on textarea "You played the "Flaw: Rushes Ahead without Thinking" Card, so what does Bolt do…" at bounding box center [341, 130] width 305 height 97
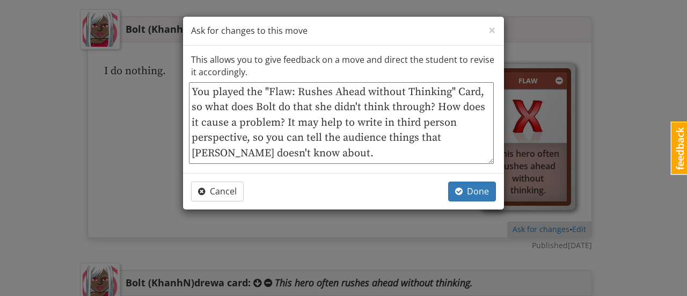
click at [192, 91] on textarea "You played the "Flaw: Rushes Ahead without Thinking" Card, so what does Bolt do…" at bounding box center [341, 123] width 305 height 82
paste textarea "What kind of mad-science monster is stomping through the parade?"
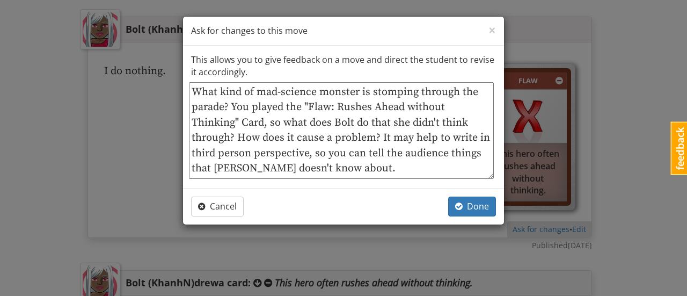
click at [230, 106] on textarea "What kind of mad-science monster is stomping through the parade? You played the…" at bounding box center [341, 130] width 305 height 97
click at [353, 167] on textarea "What kind of mad-science monster is stomping through the parade? You played the…" at bounding box center [341, 130] width 305 height 97
click at [192, 90] on textarea "What kind of mad-science monster is stomping through the parade? You played the…" at bounding box center [341, 130] width 305 height 97
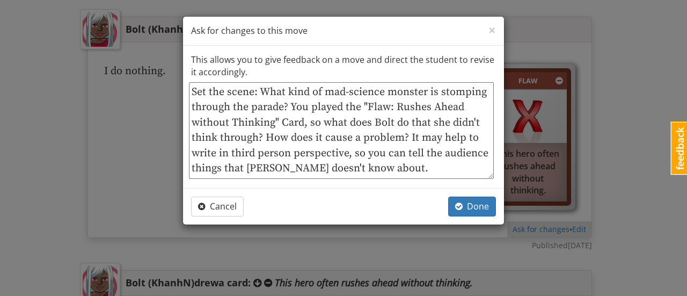
click at [286, 105] on textarea "Set the scene: What kind of mad-science monster is stomping through the parade?…" at bounding box center [341, 130] width 305 height 97
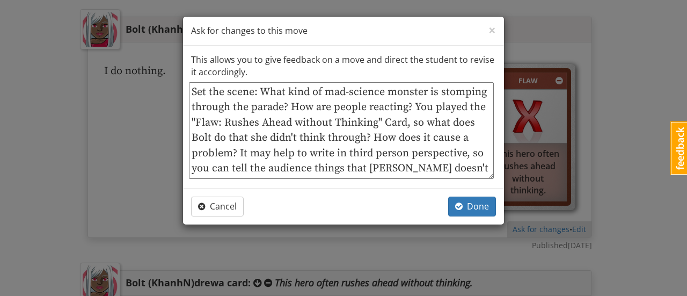
click at [232, 153] on textarea "Set the scene: What kind of mad-science monster is stomping through the parade?…" at bounding box center [341, 130] width 305 height 97
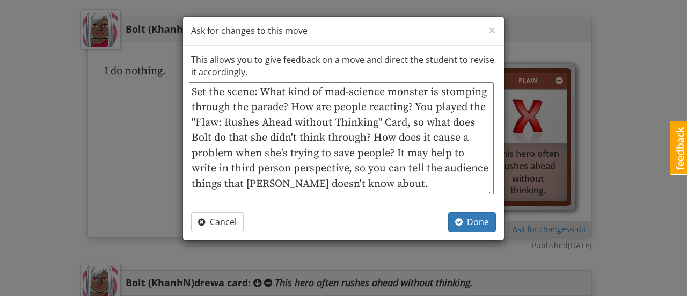
click at [331, 182] on textarea "Set the scene: What kind of mad-science monster is stomping through the parade?…" at bounding box center [341, 138] width 305 height 112
click at [342, 186] on textarea "Set the scene: What kind of mad-science monster is stomping through the parade?…" at bounding box center [341, 138] width 305 height 112
click at [295, 123] on textarea "Set the scene: What kind of mad-science monster is stomping through the parade?…" at bounding box center [341, 138] width 305 height 112
click at [360, 175] on textarea "Set the scene: What kind of mad-science monster is stomping through the parade?…" at bounding box center [341, 138] width 305 height 112
click at [353, 183] on textarea "Set the scene: What kind of mad-science monster is stomping through the parade?…" at bounding box center [341, 138] width 305 height 112
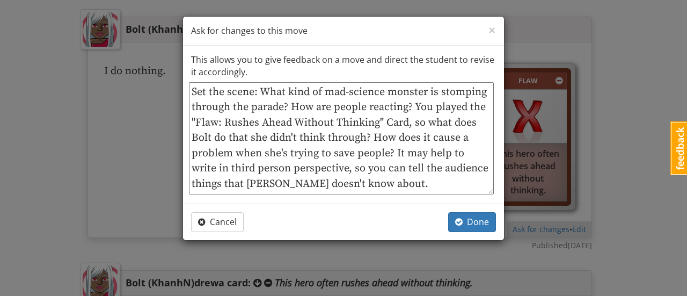
click at [393, 151] on textarea "Set the scene: What kind of mad-science monster is stomping through the parade?…" at bounding box center [341, 138] width 305 height 112
click at [350, 180] on textarea "Set the scene: What kind of mad-science monster is stomping through the parade?…" at bounding box center [341, 138] width 305 height 112
drag, startPoint x: 427, startPoint y: 154, endPoint x: 410, endPoint y: 153, distance: 17.2
click at [410, 153] on textarea "Set the scene: What kind of mad-science monster is stomping through the parade?…" at bounding box center [341, 138] width 305 height 112
click at [370, 182] on textarea "Set the scene: What kind of mad-science monster is stomping through the parade?…" at bounding box center [341, 138] width 305 height 112
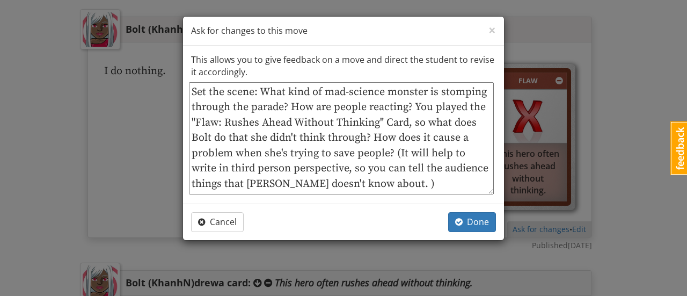
click at [332, 182] on textarea "Set the scene: What kind of mad-science monster is stomping through the parade?…" at bounding box center [341, 138] width 305 height 112
click at [358, 182] on textarea "Set the scene: What kind of mad-science monster is stomping through the parade?…" at bounding box center [341, 138] width 305 height 112
click at [358, 183] on textarea "Set the scene: What kind of mad-science monster is stomping through the parade?…" at bounding box center [341, 138] width 305 height 112
click at [487, 153] on textarea "Set the scene: What kind of mad-science monster is stomping through the parade?…" at bounding box center [341, 138] width 305 height 112
drag, startPoint x: 469, startPoint y: 152, endPoint x: 397, endPoint y: 155, distance: 72.0
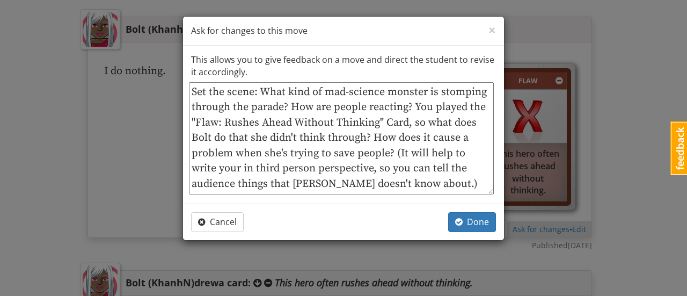
click at [397, 155] on textarea "Set the scene: What kind of mad-science monster is stomping through the parade?…" at bounding box center [341, 138] width 305 height 112
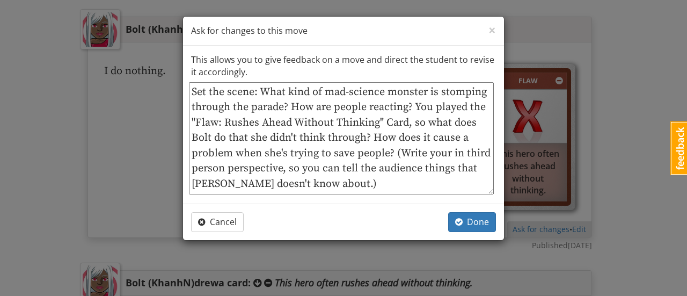
click at [448, 151] on textarea "Set the scene: What kind of mad-science monster is stomping through the parade?…" at bounding box center [341, 138] width 305 height 112
click at [352, 180] on textarea "Set the scene: What kind of mad-science monster is stomping through the parade?…" at bounding box center [341, 138] width 305 height 112
click at [346, 182] on textarea "Set the scene: What kind of mad-science monster is stomping through the parade?…" at bounding box center [341, 138] width 305 height 112
click at [226, 164] on textarea "Set the scene: What kind of mad-science monster is stomping through the parade?…" at bounding box center [341, 138] width 305 height 112
click at [342, 181] on textarea "Set the scene: What kind of mad-science monster is stomping through the parade?…" at bounding box center [341, 138] width 305 height 112
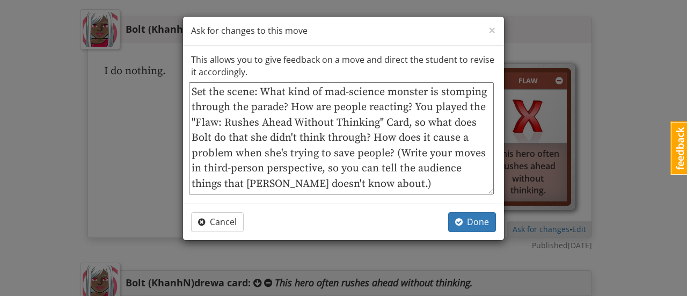
click at [354, 181] on textarea "Set the scene: What kind of mad-science monster is stomping through the parade?…" at bounding box center [341, 138] width 305 height 112
click at [342, 184] on textarea "Set the scene: What kind of mad-science monster is stomping through the parade?…" at bounding box center [341, 138] width 305 height 112
click at [326, 184] on textarea "Set the scene: What kind of mad-science monster is stomping through the parade?…" at bounding box center [341, 138] width 305 height 112
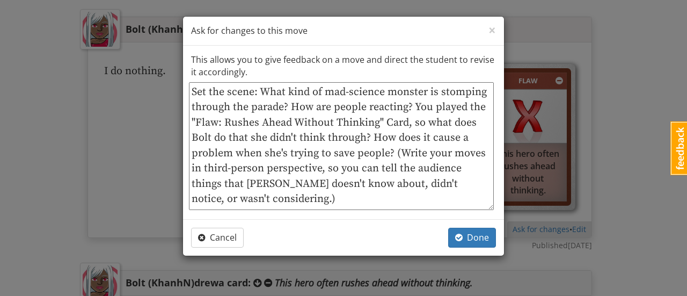
click at [306, 197] on textarea "Set the scene: What kind of mad-science monster is stomping through the parade?…" at bounding box center [341, 146] width 305 height 128
click at [324, 170] on textarea "Set the scene: What kind of mad-science monster is stomping through the parade?…" at bounding box center [341, 146] width 305 height 128
click at [381, 166] on textarea "Set the scene: What kind of mad-science monster is stomping through the parade?…" at bounding box center [341, 146] width 305 height 128
click at [281, 197] on textarea "Set the scene: What kind of mad-science monster is stomping through the parade?…" at bounding box center [341, 146] width 305 height 128
click at [272, 197] on textarea "Set the scene: What kind of mad-science monster is stomping through the parade?…" at bounding box center [341, 146] width 305 height 128
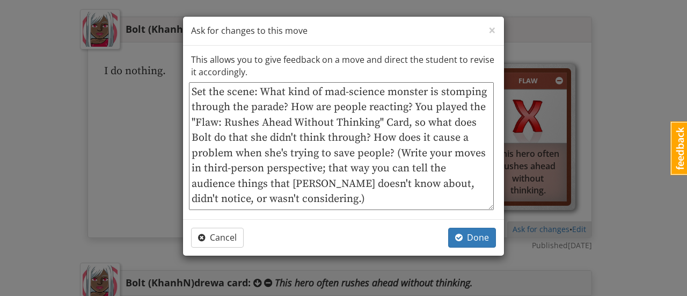
click at [269, 199] on textarea "Set the scene: What kind of mad-science monster is stomping through the parade?…" at bounding box center [341, 146] width 305 height 128
click at [269, 195] on textarea "Set the scene: What kind of mad-science monster is stomping through the parade?…" at bounding box center [341, 146] width 305 height 128
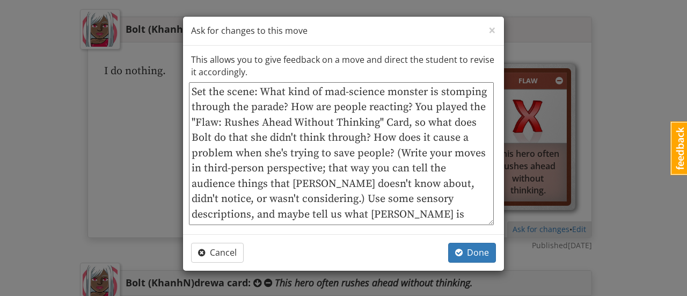
click at [420, 212] on textarea "Set the scene: What kind of mad-science monster is stomping through the parade?…" at bounding box center [341, 153] width 305 height 143
drag, startPoint x: 302, startPoint y: 198, endPoint x: 278, endPoint y: 197, distance: 23.6
click at [278, 197] on textarea "Set the scene: What kind of mad-science monster is stomping through the parade?…" at bounding box center [341, 153] width 305 height 143
click at [421, 215] on textarea "Set the scene: What kind of mad-science monster is stomping through the parade?…" at bounding box center [341, 153] width 305 height 143
click at [412, 107] on textarea "Set the scene: What kind of mad-science monster is stomping through the parade?…" at bounding box center [341, 153] width 305 height 143
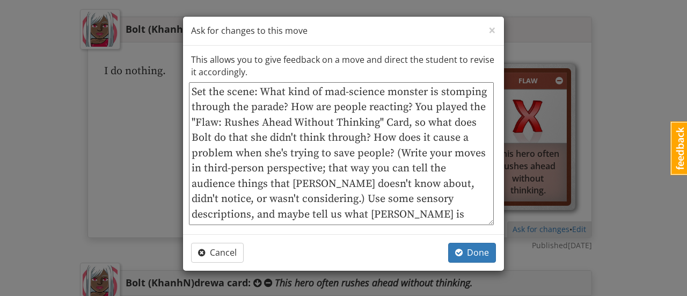
click at [413, 106] on textarea "Set the scene: What kind of mad-science monster is stomping through the parade?…" at bounding box center [341, 153] width 305 height 143
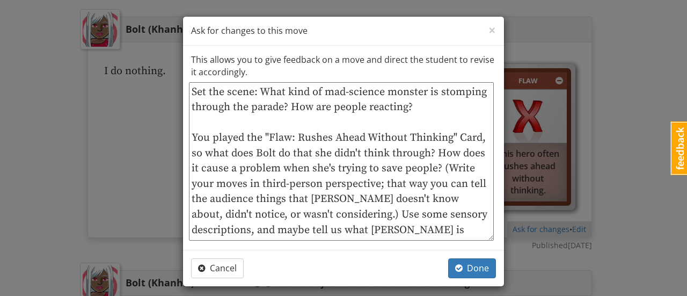
click at [436, 213] on textarea "Set the scene: What kind of mad-science monster is stomping through the parade?…" at bounding box center [341, 161] width 305 height 158
click at [452, 229] on textarea "Set the scene: What kind of mad-science monster is stomping through the parade?…" at bounding box center [341, 161] width 305 height 158
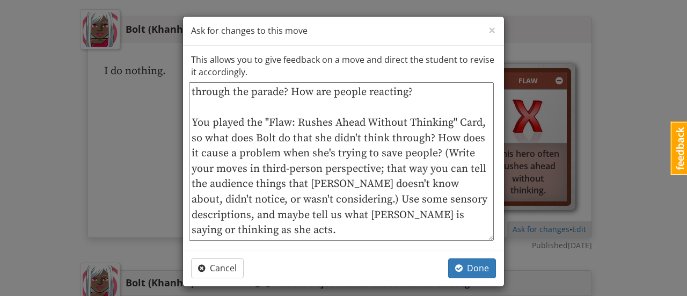
click at [321, 228] on textarea "Set the scene: What kind of mad-science monster is stomping through the parade?…" at bounding box center [341, 161] width 305 height 158
click at [301, 229] on textarea "Set the scene: What kind of mad-science monster is stomping through the parade?…" at bounding box center [341, 161] width 305 height 158
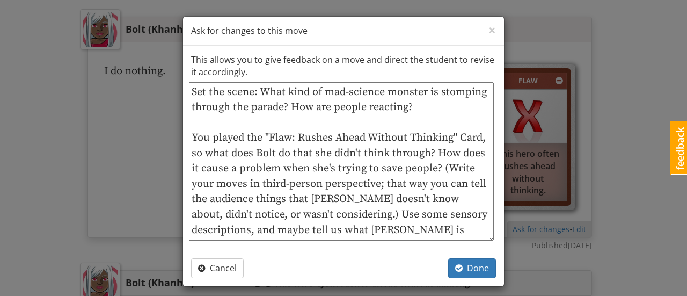
click at [247, 91] on textarea "Set the scene: What kind of mad-science monster is stomping through the parade?…" at bounding box center [341, 161] width 305 height 158
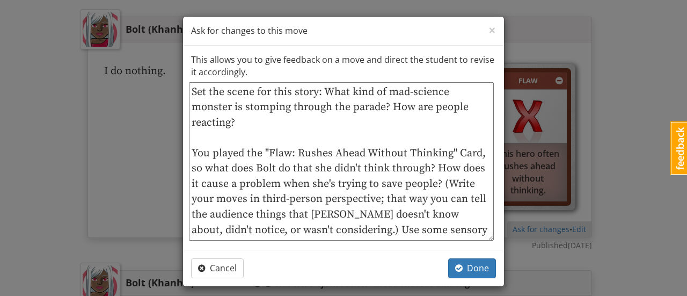
click at [272, 123] on textarea "Set the scene for this story: What kind of mad-science monster is stomping thro…" at bounding box center [341, 161] width 305 height 158
click at [435, 231] on textarea "Set the scene for this story: What kind of mad-science monster is stomping thro…" at bounding box center [341, 161] width 305 height 158
click at [378, 104] on textarea "Set the scene for this story: What kind of mad-science monster is stomping thro…" at bounding box center [341, 161] width 305 height 158
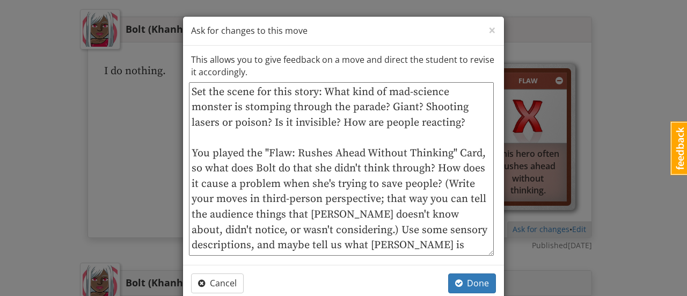
click at [392, 108] on textarea "Set the scene for this story: What kind of mad-science monster is stomping thro…" at bounding box center [341, 168] width 305 height 173
click at [386, 109] on textarea "Set the scene for this story: What kind of mad-science monster is stomping thro…" at bounding box center [341, 168] width 305 height 173
click at [334, 121] on textarea "Set the scene for this story: What kind of mad-science monster is stomping thro…" at bounding box center [341, 168] width 305 height 173
click at [464, 119] on textarea "Set the scene for this story: What kind of mad-science monster is stomping thro…" at bounding box center [341, 168] width 305 height 173
drag, startPoint x: 239, startPoint y: 107, endPoint x: 267, endPoint y: 107, distance: 27.9
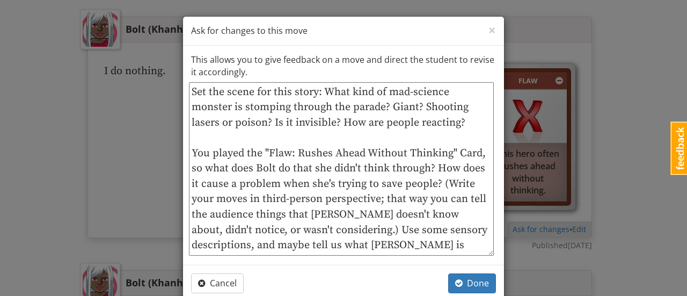
click at [267, 107] on textarea "Set the scene for this story: What kind of mad-science monster is stomping thro…" at bounding box center [341, 168] width 305 height 173
click at [467, 124] on textarea "Set the scene for this story: What kind of mad-science monster is crashing thro…" at bounding box center [341, 168] width 305 height 173
drag, startPoint x: 214, startPoint y: 122, endPoint x: 206, endPoint y: 125, distance: 8.2
click at [189, 121] on textarea "Set the scene for this story: What kind of mad-science monster is crashing thro…" at bounding box center [341, 168] width 305 height 173
click at [263, 138] on textarea "Set the scene for this story: What kind of mad-science monster is crashing thro…" at bounding box center [341, 168] width 305 height 173
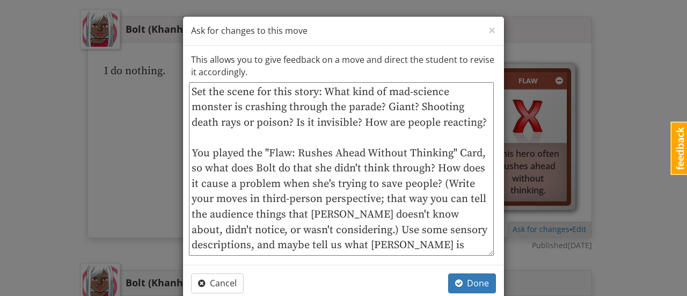
drag, startPoint x: 235, startPoint y: 122, endPoint x: 188, endPoint y: 121, distance: 46.7
click at [189, 121] on textarea "Set the scene for this story: What kind of mad-science monster is crashing thro…" at bounding box center [341, 168] width 305 height 173
click at [249, 139] on textarea "Set the scene for this story: What kind of mad-science monster is crashing thro…" at bounding box center [341, 168] width 305 height 173
click at [280, 135] on textarea "Set the scene for this story: What kind of mad-science monster is crashing thro…" at bounding box center [341, 168] width 305 height 173
click at [287, 138] on textarea "Set the scene for this story: What kind of mad-science monster is crashing thro…" at bounding box center [341, 168] width 305 height 173
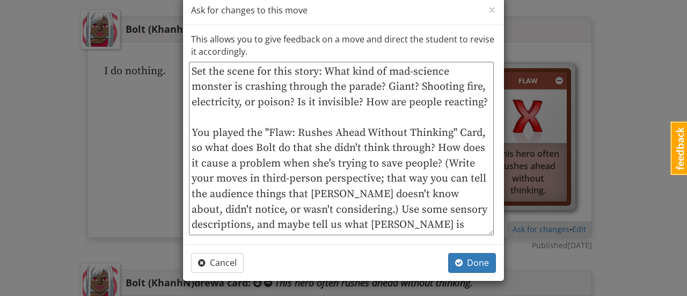
click at [264, 115] on textarea "Set the scene for this story: What kind of mad-science monster is crashing thro…" at bounding box center [341, 148] width 305 height 173
click at [470, 261] on span "Done" at bounding box center [472, 263] width 34 height 12
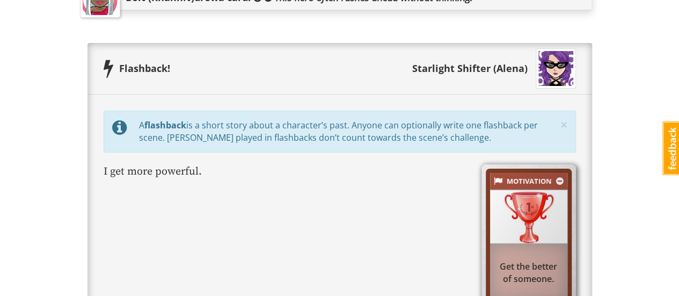
scroll to position [1928, 0]
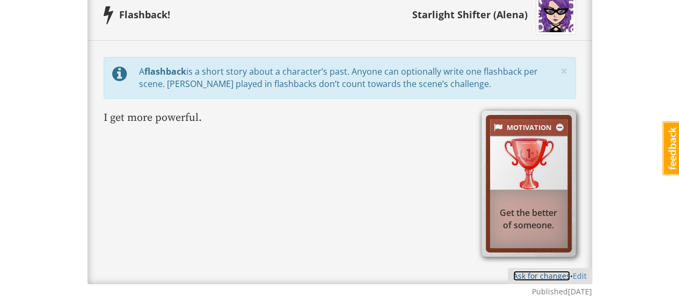
click at [529, 270] on link "Ask for changes" at bounding box center [541, 275] width 57 height 10
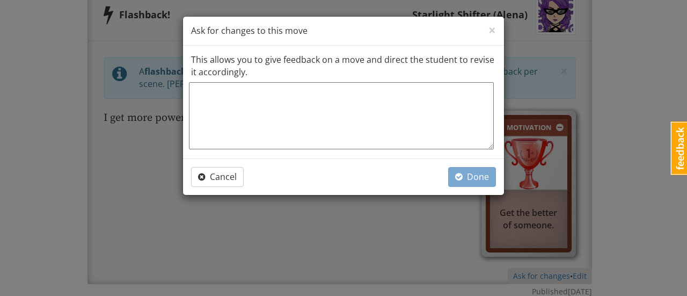
click at [220, 93] on textarea at bounding box center [341, 115] width 305 height 67
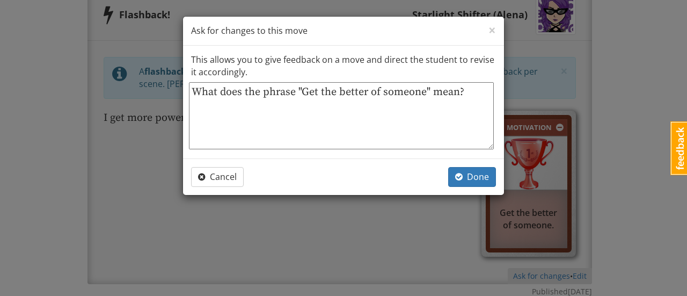
click at [471, 90] on textarea "What does the phrase "Get the better of someone" mean?" at bounding box center [341, 115] width 305 height 67
click at [326, 108] on textarea "What does the phrase "Get the better of someone" mean? Look it up if you're not…" at bounding box center [341, 115] width 305 height 67
click at [323, 105] on textarea "What does the phrase "Get the better of someone" mean? Look it up if you're not…" at bounding box center [341, 115] width 305 height 67
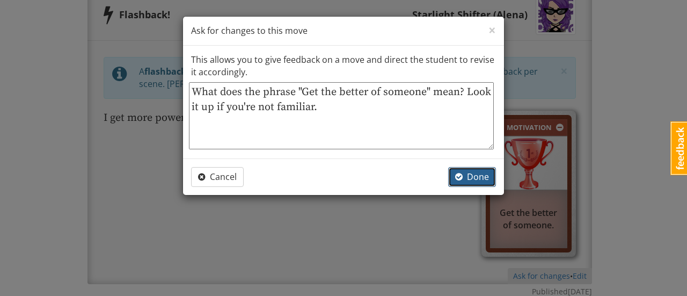
click at [471, 174] on span "Done" at bounding box center [472, 177] width 34 height 12
